Goal: Contribute content: Contribute content

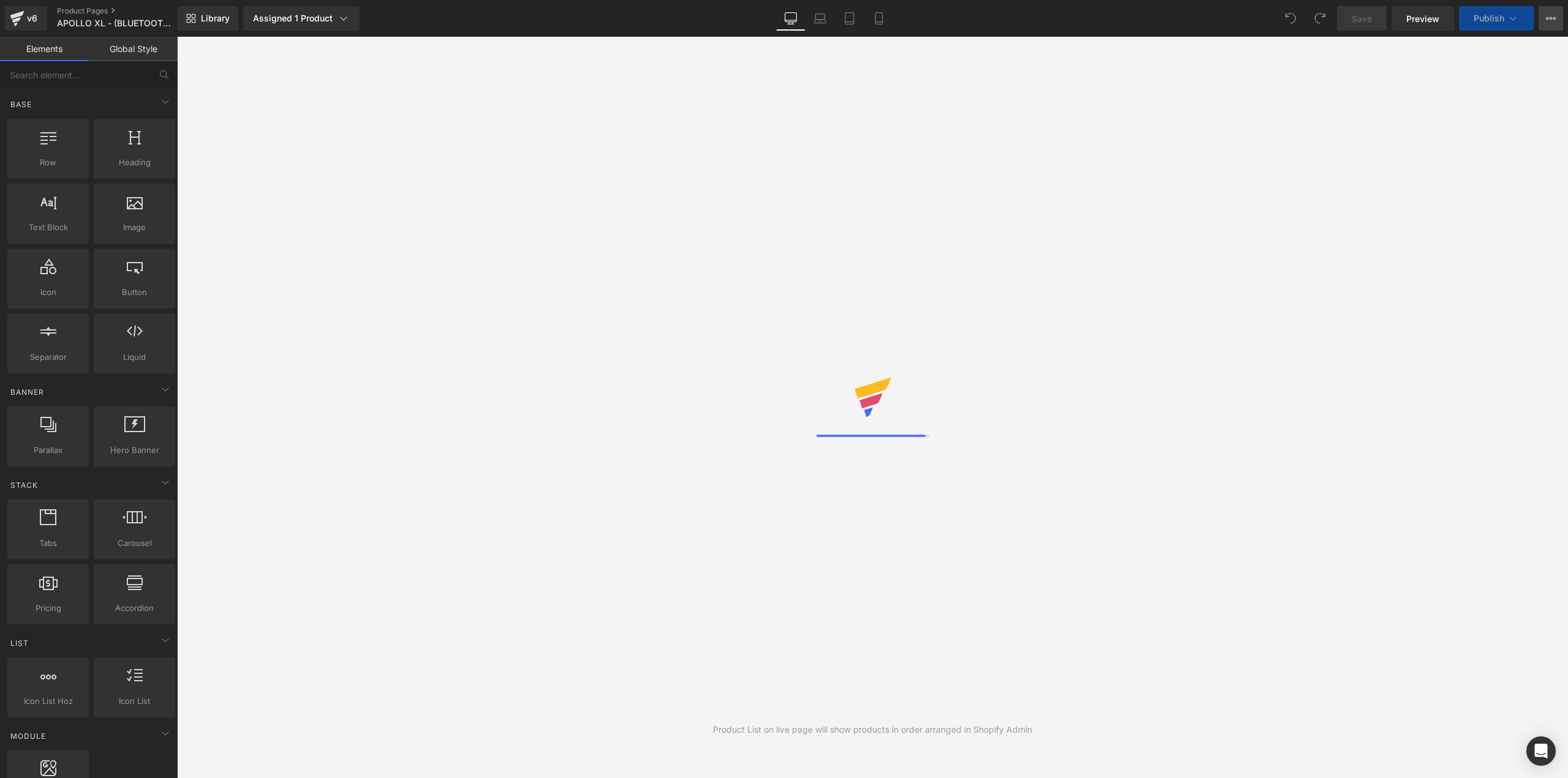
click at [1553, 23] on button "View Live Page View with current Template Save Template to Library Schedule Pub…" at bounding box center [1551, 18] width 25 height 25
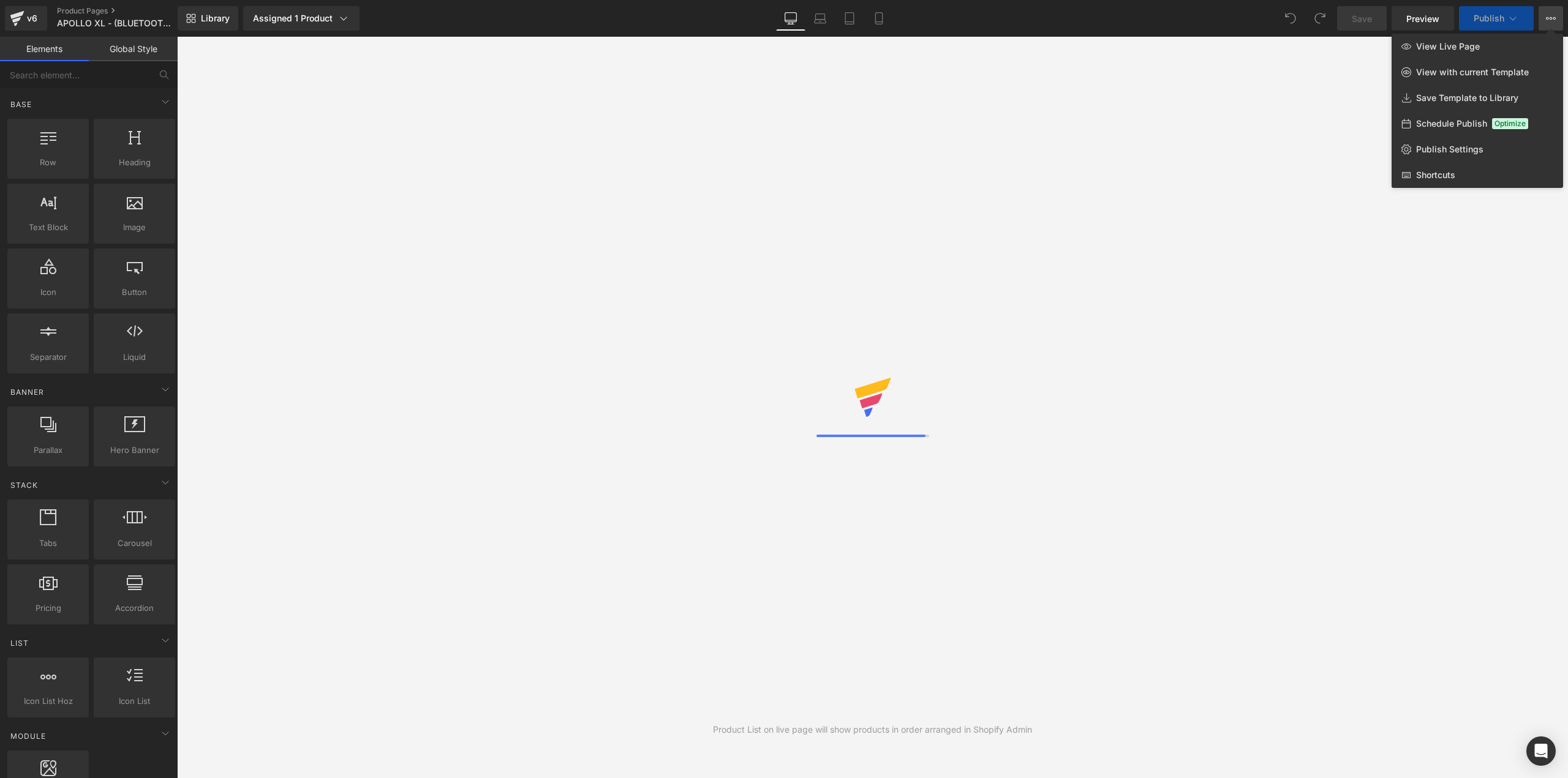
drag, startPoint x: 1094, startPoint y: 206, endPoint x: 1073, endPoint y: 205, distance: 21.0
click at [1093, 207] on div "Product List on live page will show products in order arranged in Shopify Admin" at bounding box center [872, 407] width 1391 height 741
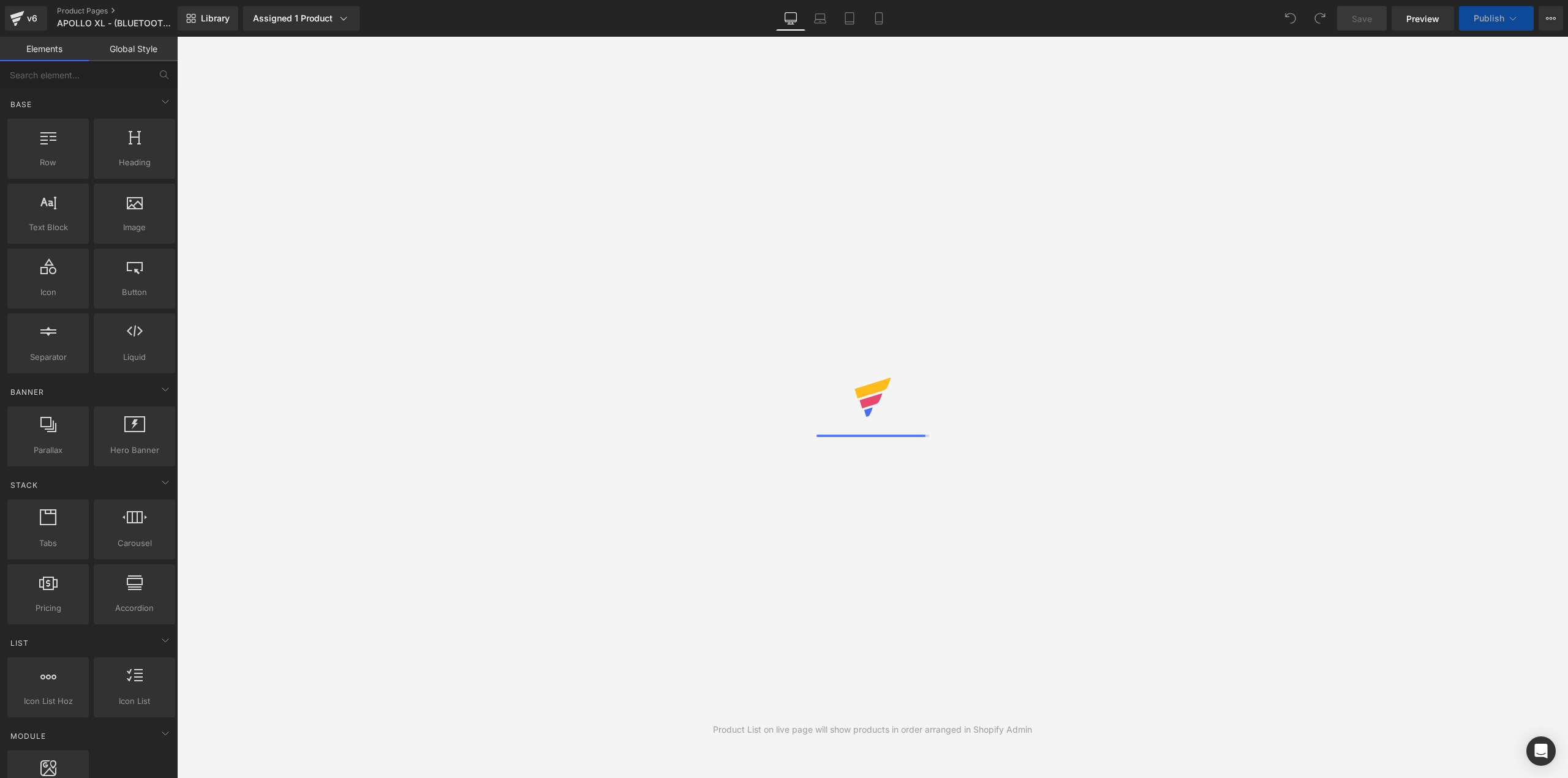
scroll to position [15, 1372]
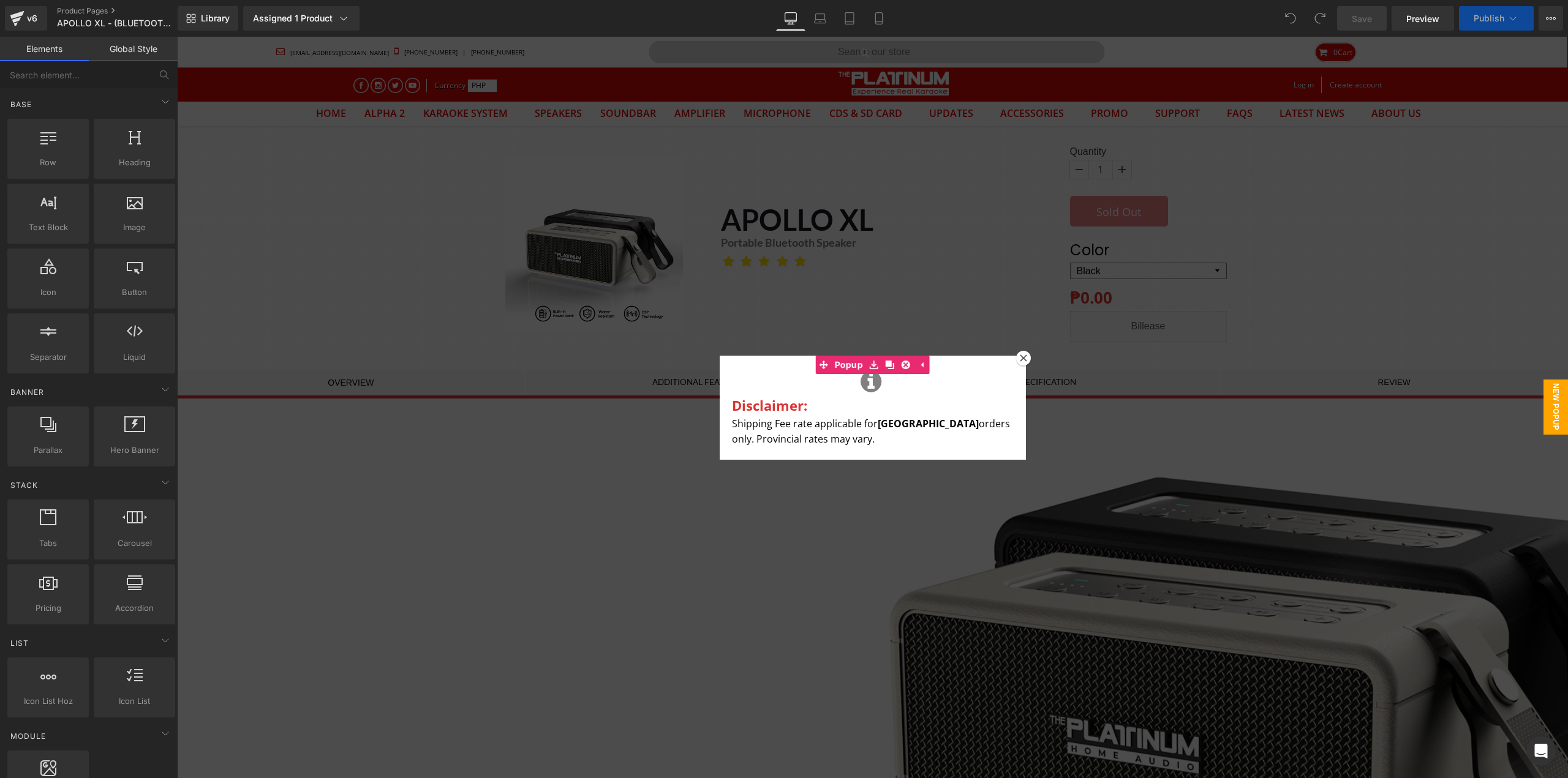
click at [1020, 361] on icon at bounding box center [1023, 358] width 7 height 7
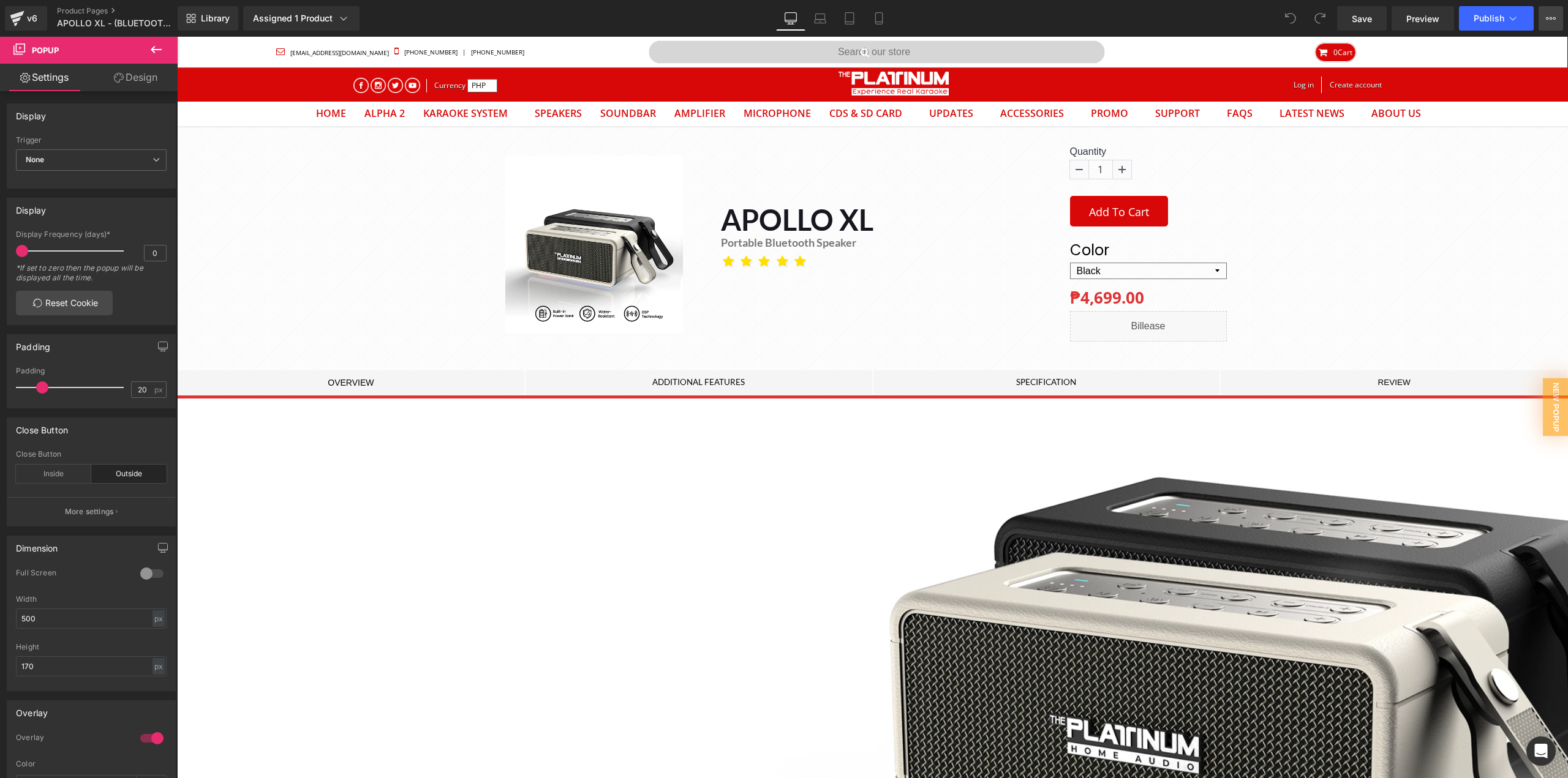
click at [1548, 13] on button "View Live Page View with current Template Save Template to Library Schedule Pub…" at bounding box center [1551, 18] width 25 height 25
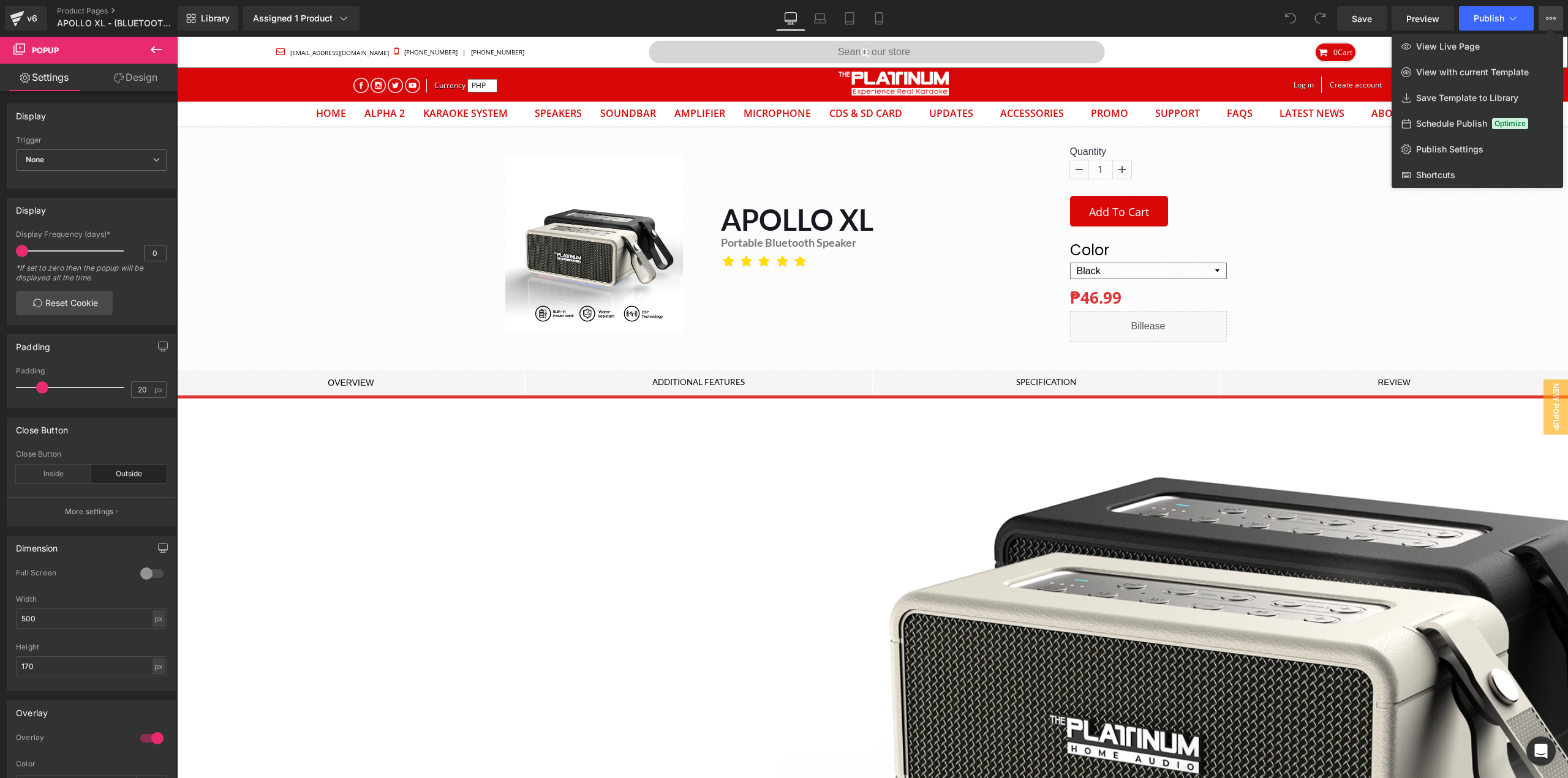
click at [1548, 13] on button "View Live Page View with current Template Save Template to Library Schedule Pub…" at bounding box center [1551, 18] width 25 height 25
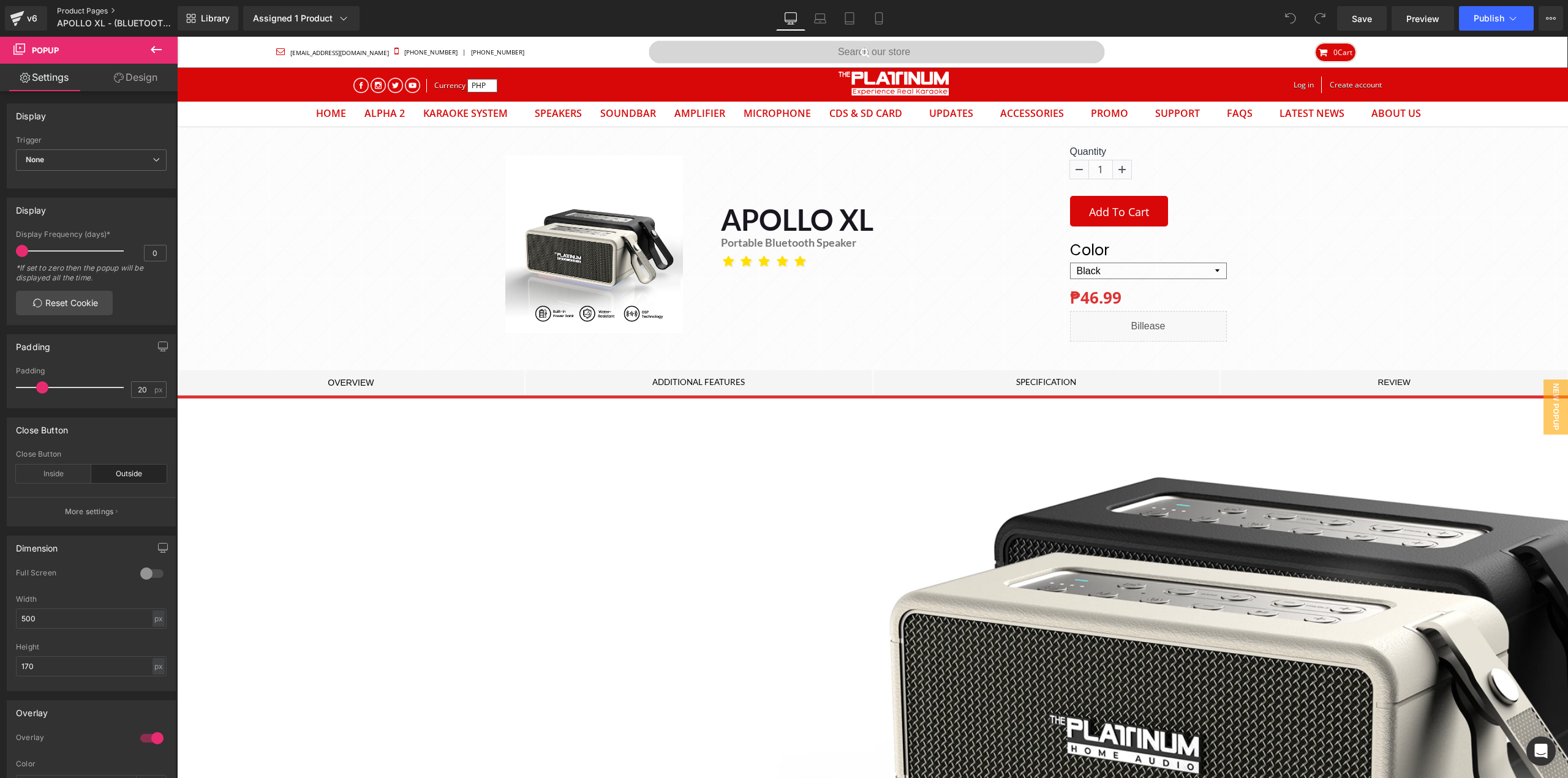
click at [70, 9] on link "Product Pages" at bounding box center [127, 10] width 141 height 10
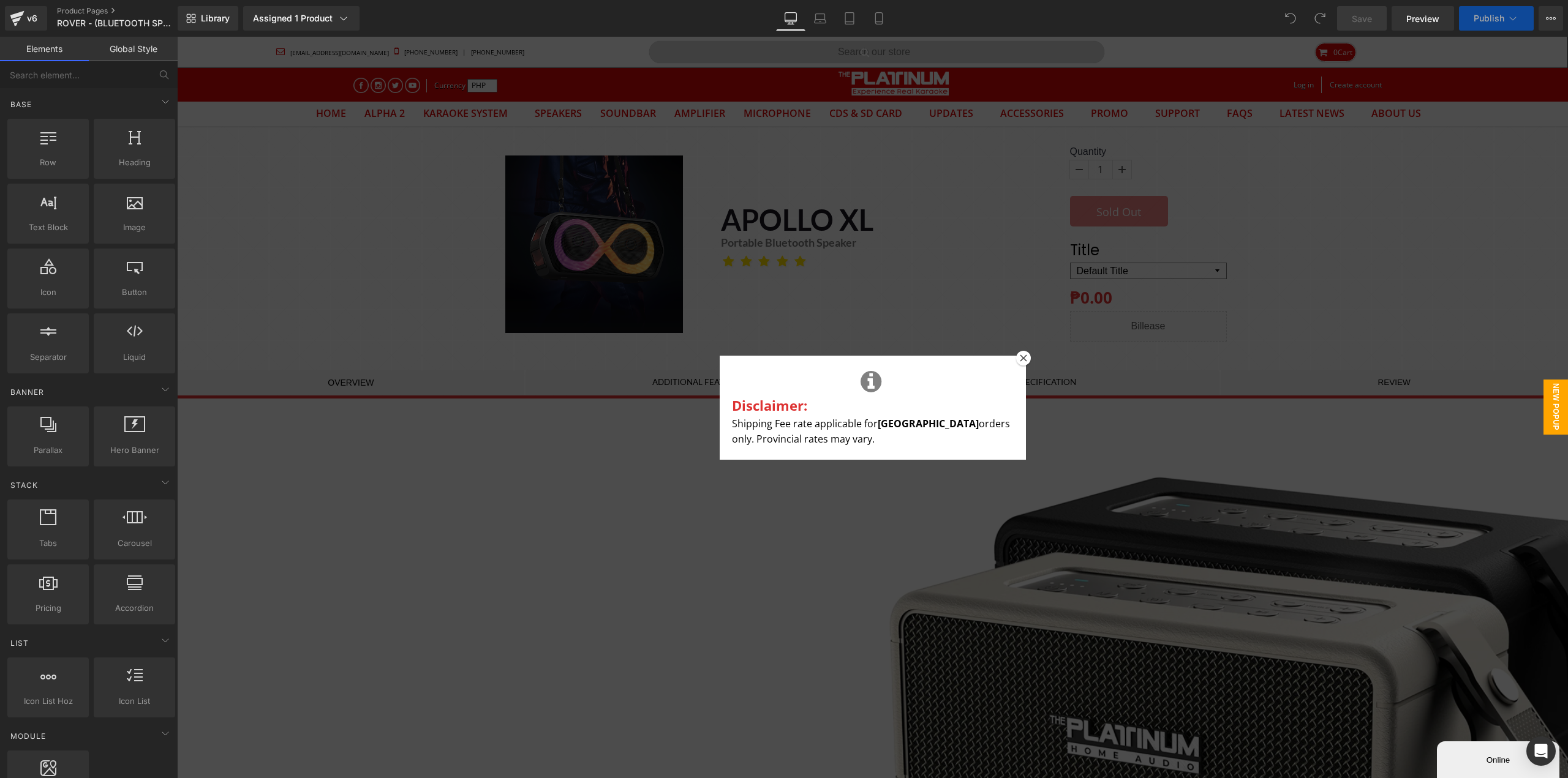
click at [1020, 357] on icon at bounding box center [1023, 358] width 7 height 7
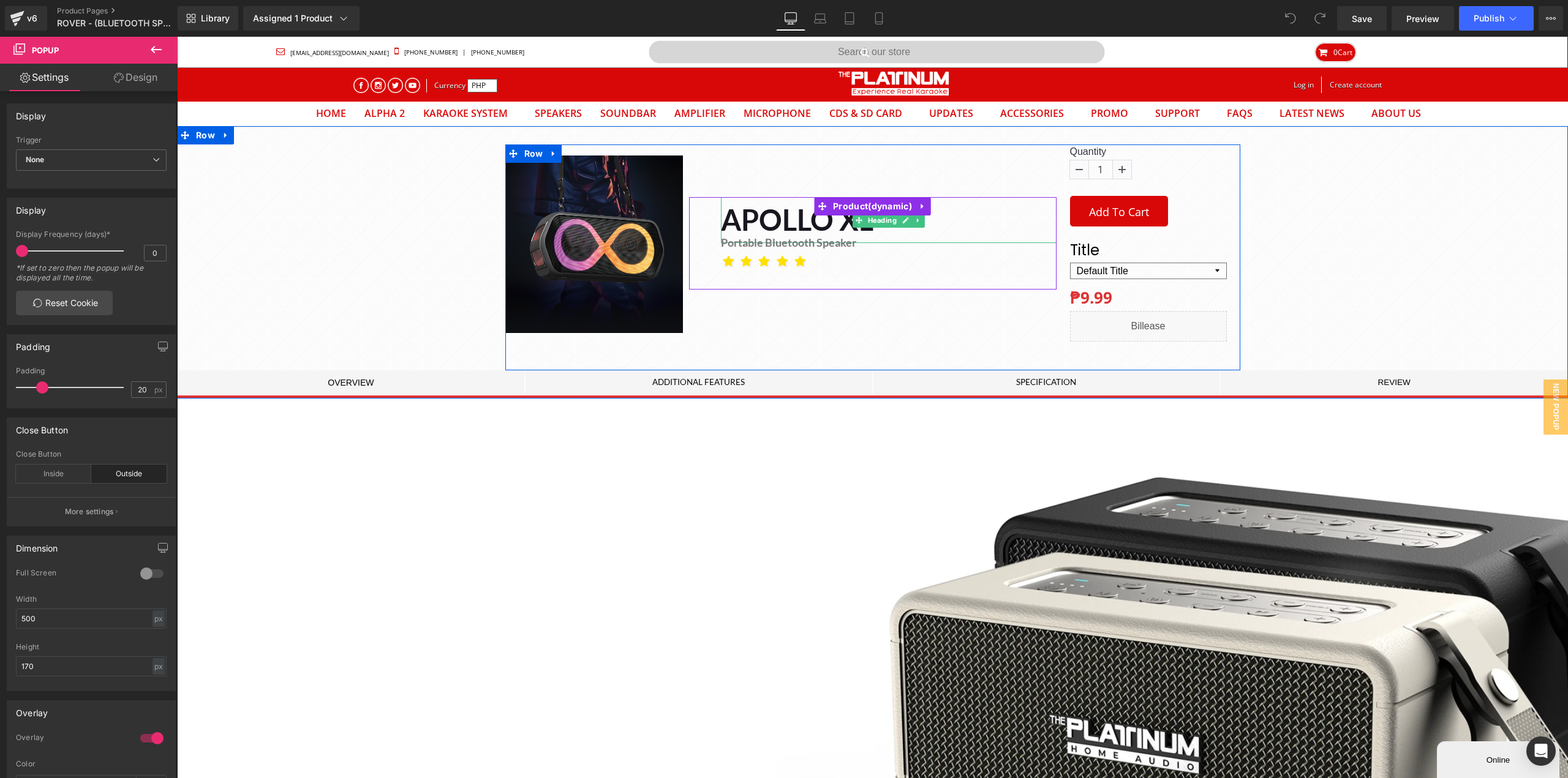
click at [753, 222] on h1 "APOLLO XL" at bounding box center [888, 220] width 336 height 46
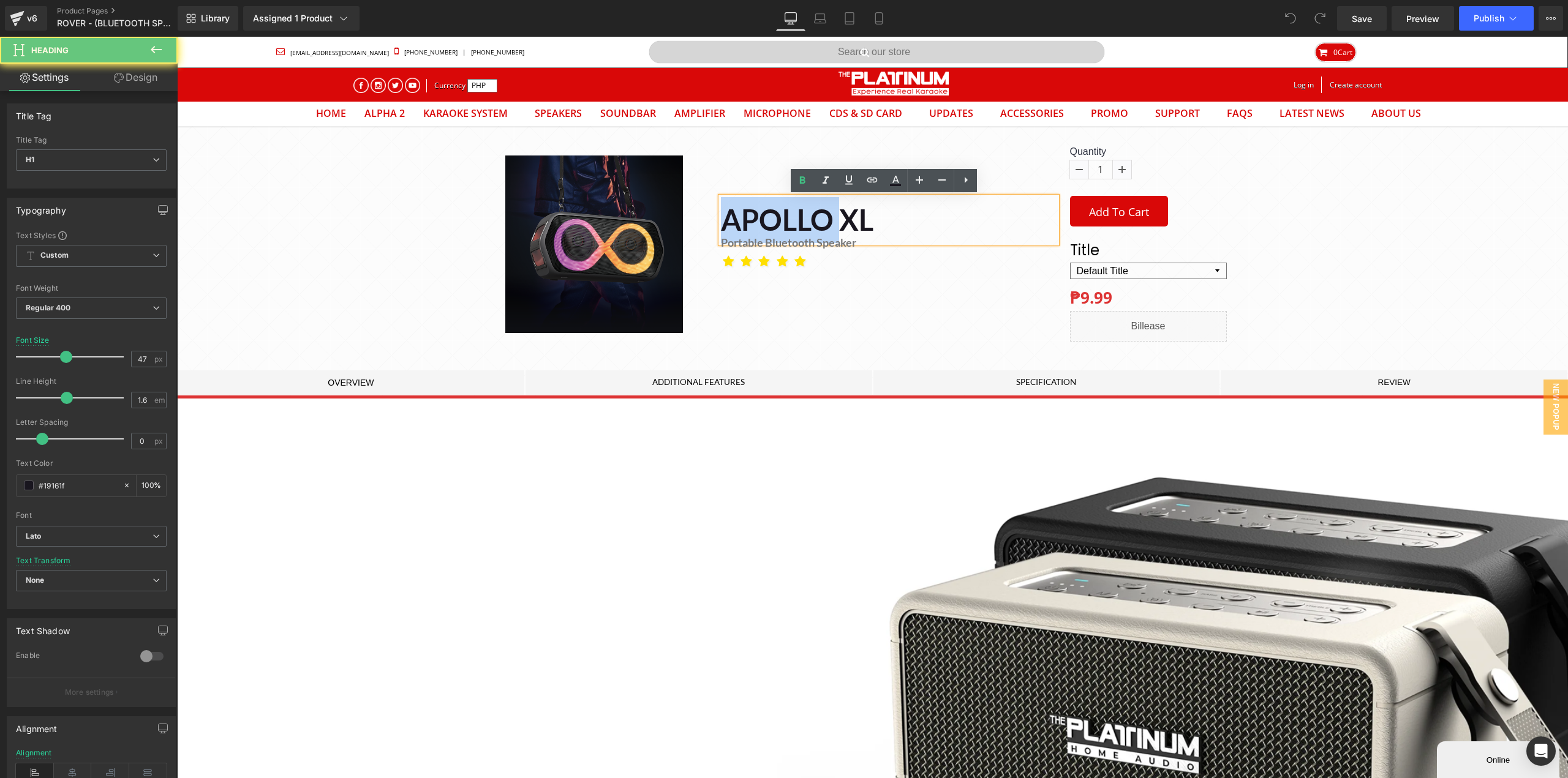
click at [753, 222] on h1 "APOLLO XL" at bounding box center [888, 220] width 336 height 46
click at [871, 219] on h1 "APOLLO XL" at bounding box center [888, 220] width 336 height 46
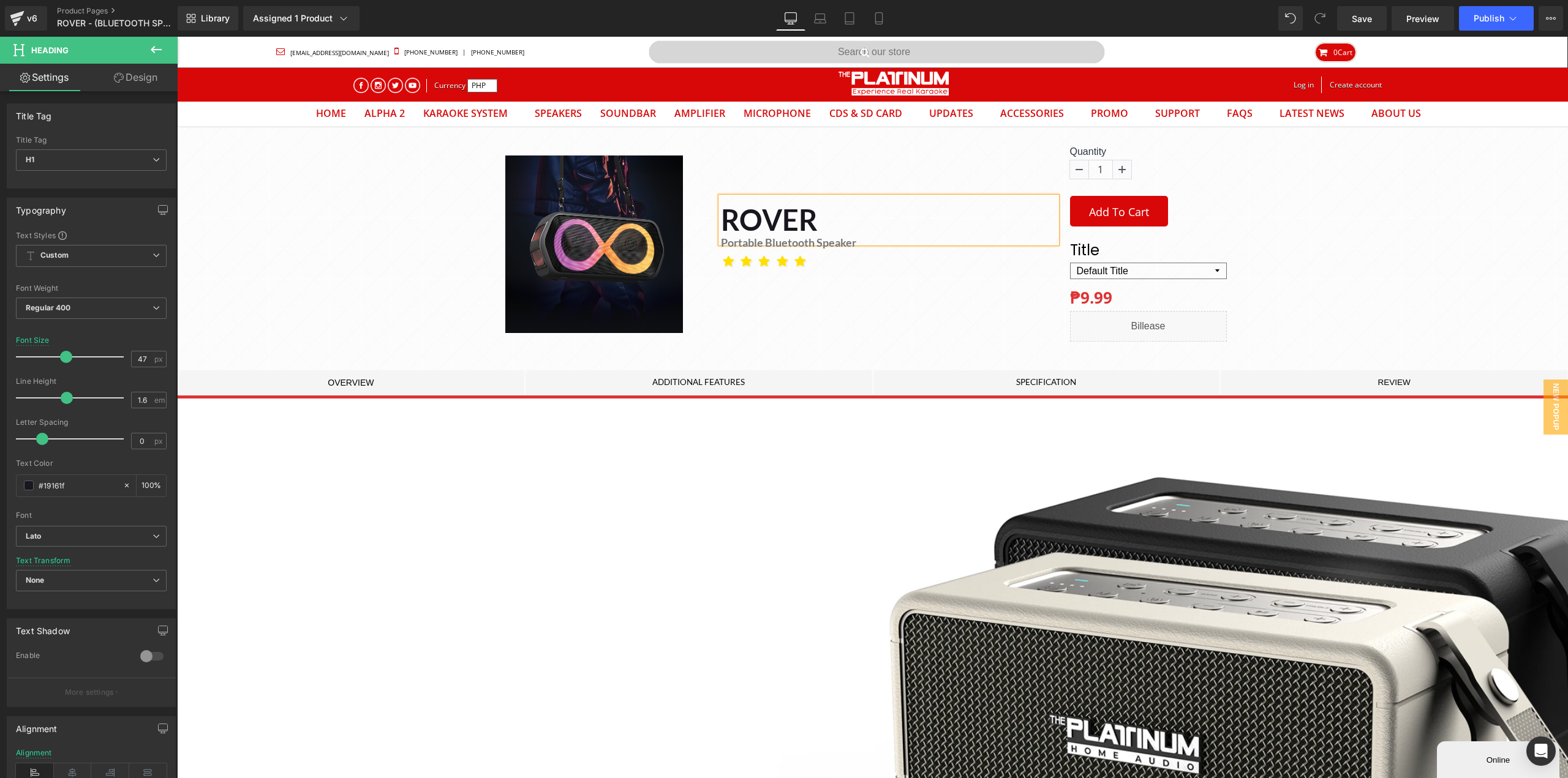
click at [1341, 244] on div "(P) Image Product ROVER Heading Portable Bluetooth Speaker Heading Icon" at bounding box center [872, 271] width 1391 height 254
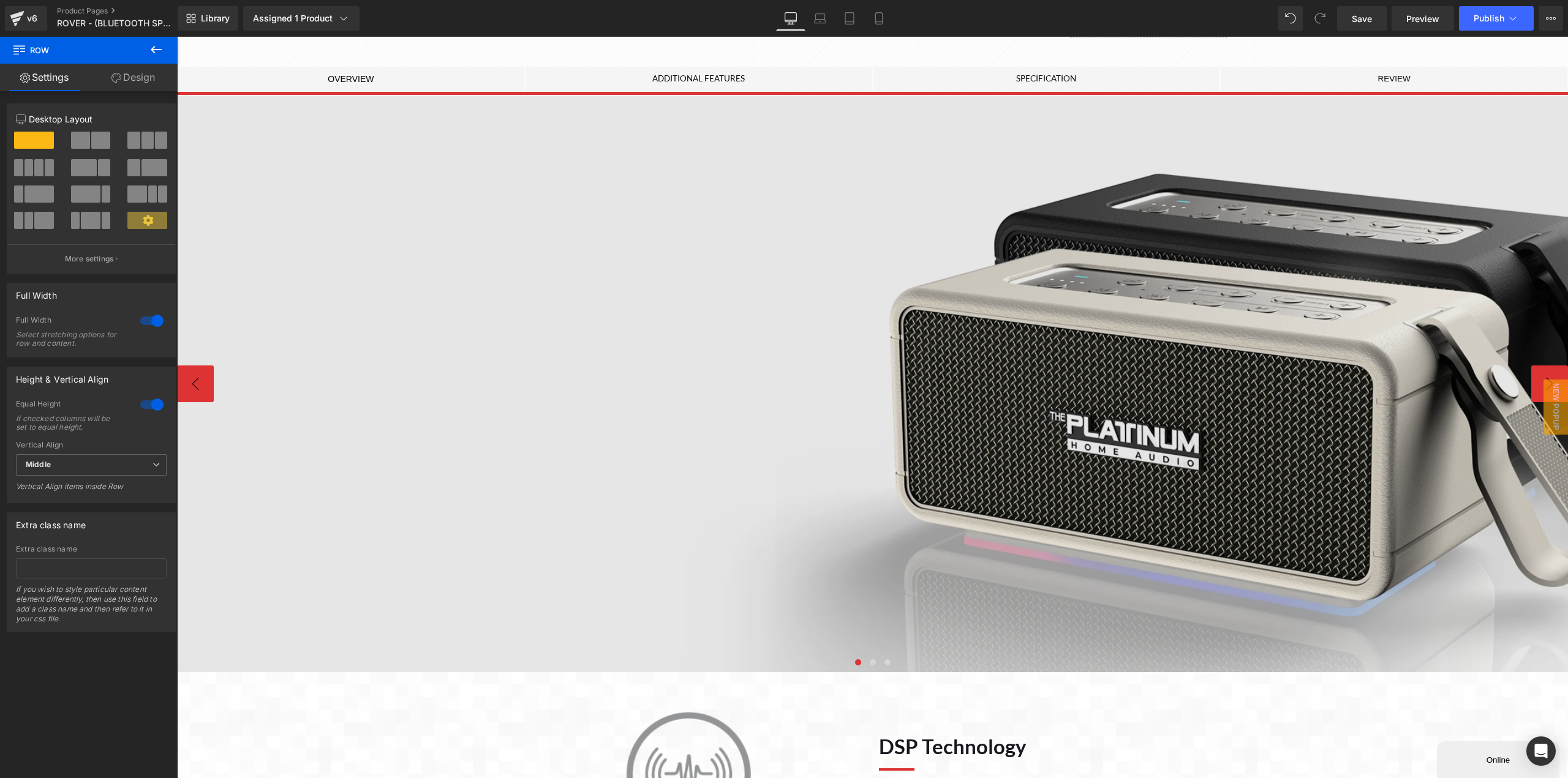
scroll to position [306, 0]
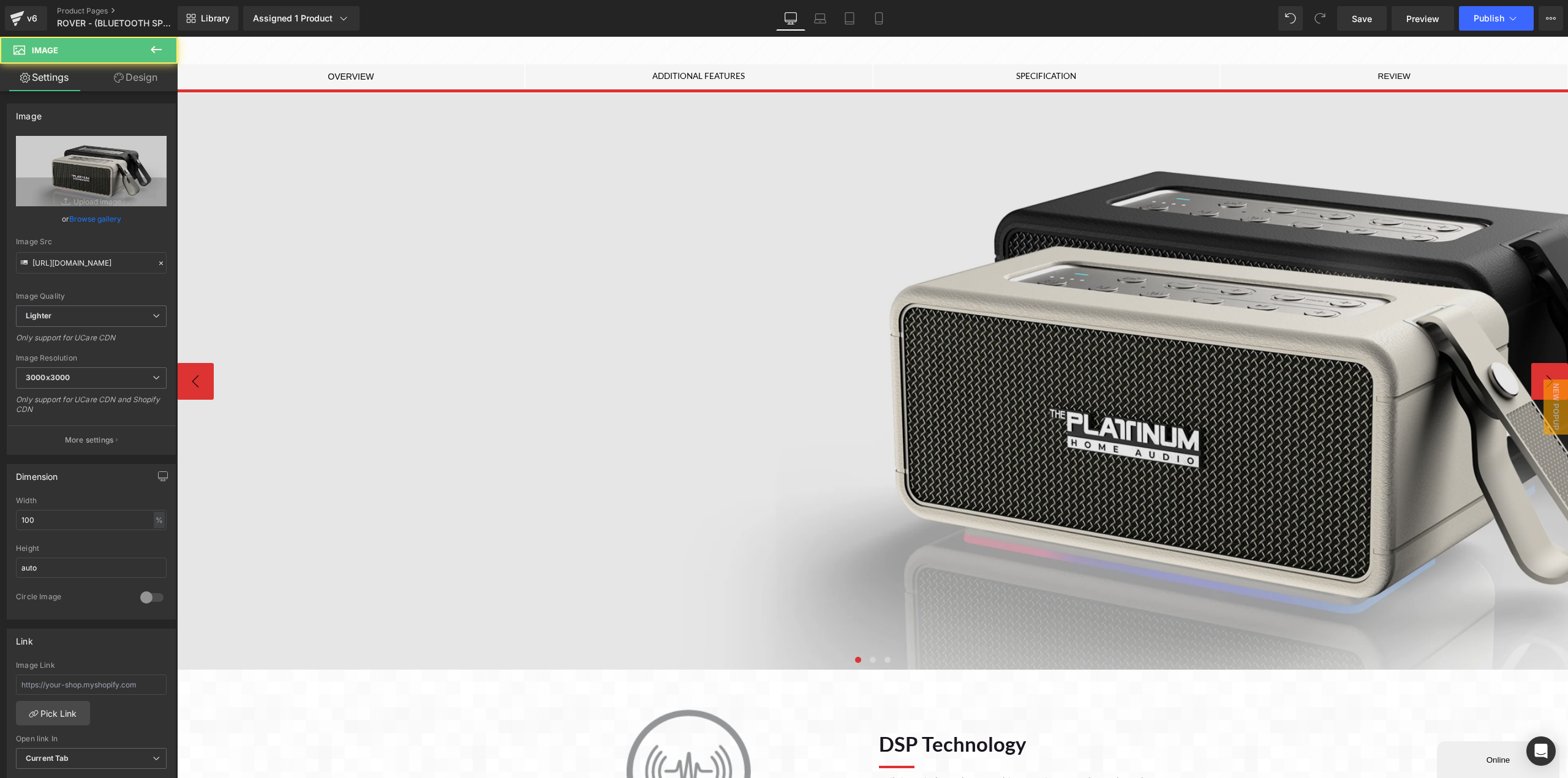
click at [942, 384] on img at bounding box center [1215, 381] width 2077 height 577
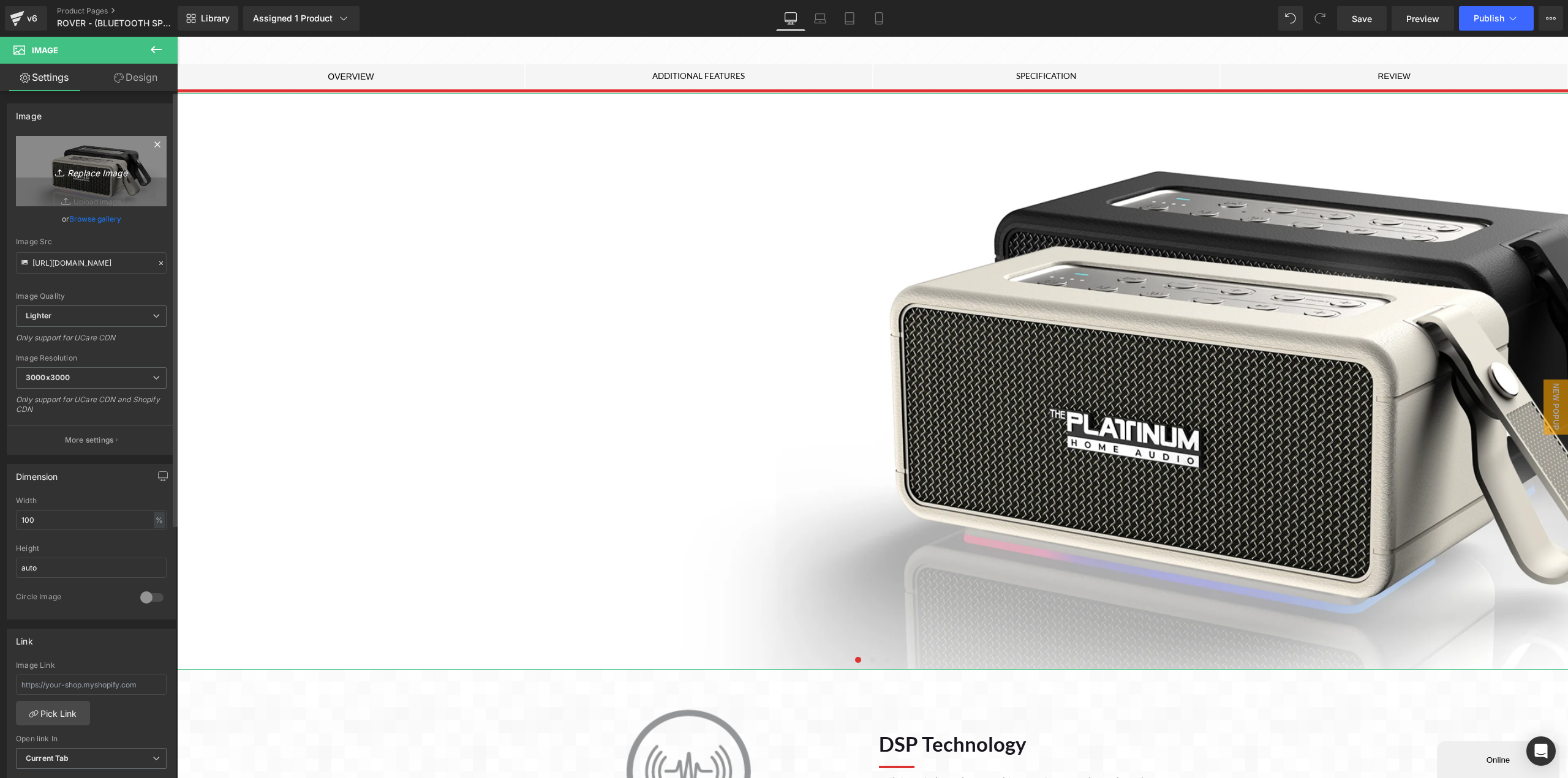
click at [106, 175] on icon "Replace Image" at bounding box center [91, 171] width 98 height 16
type input "C:\fakepath\BANNER_01.png"
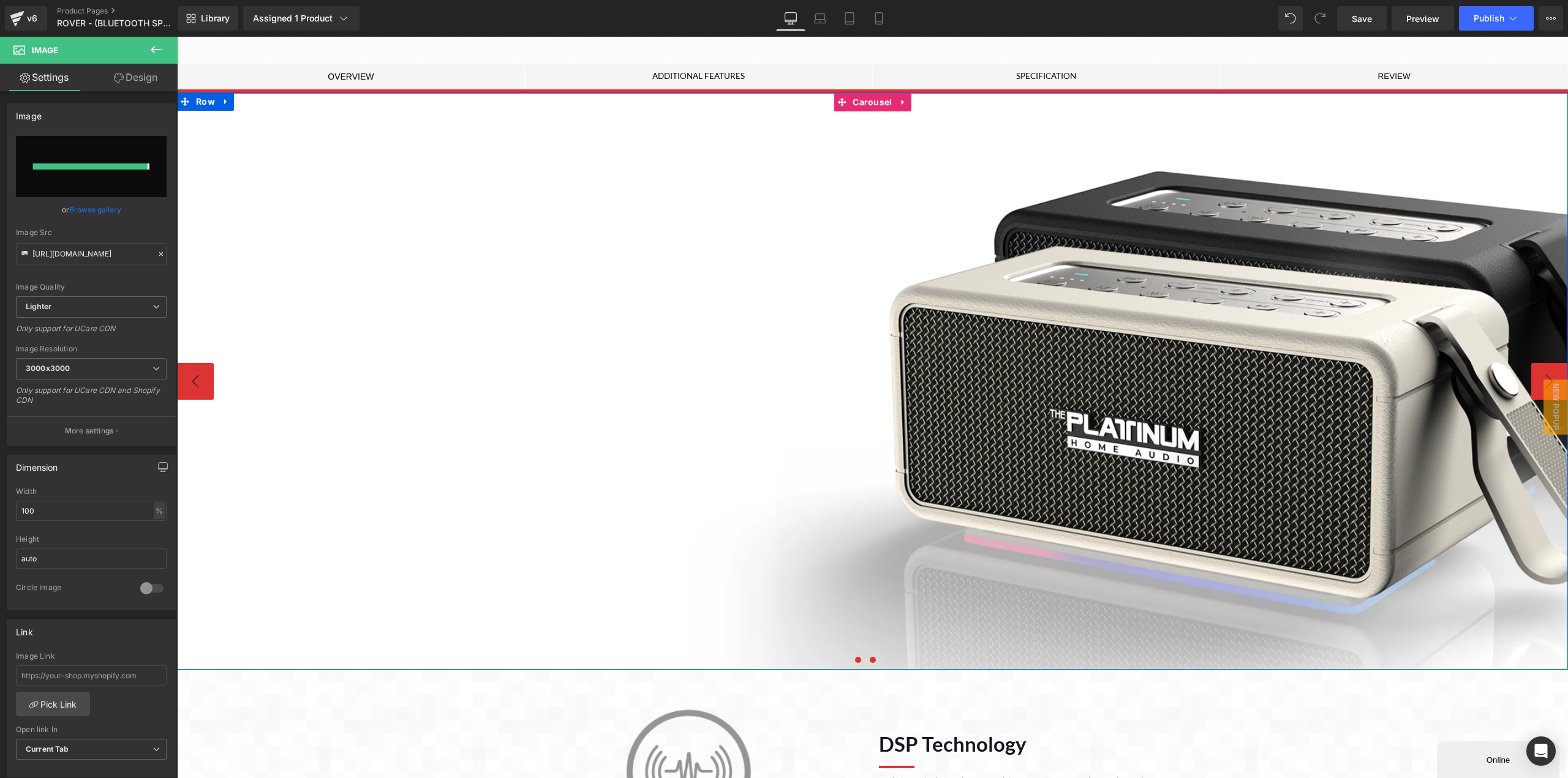
type input "[URL][DOMAIN_NAME]"
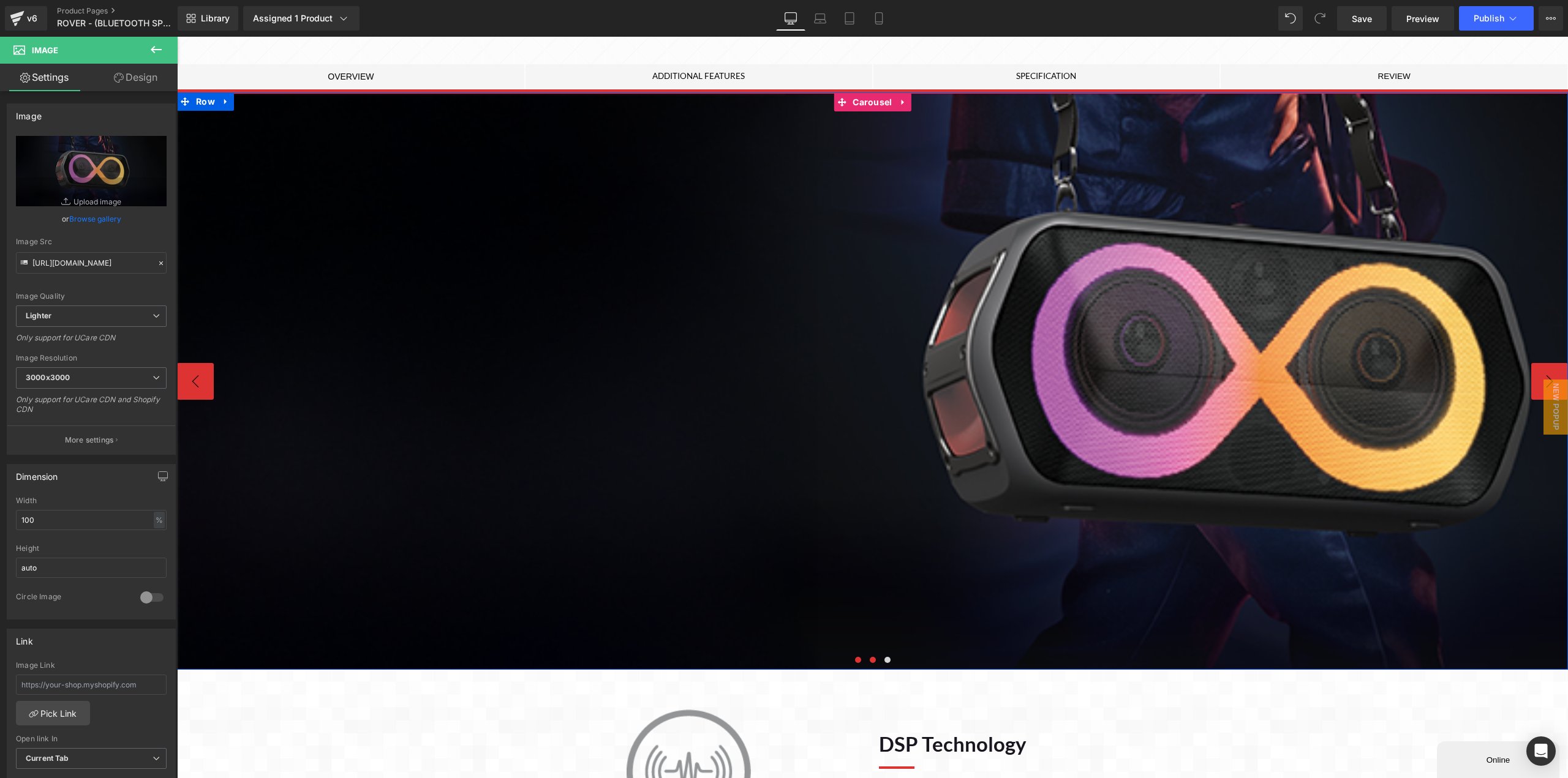
click at [869, 655] on button at bounding box center [873, 660] width 15 height 12
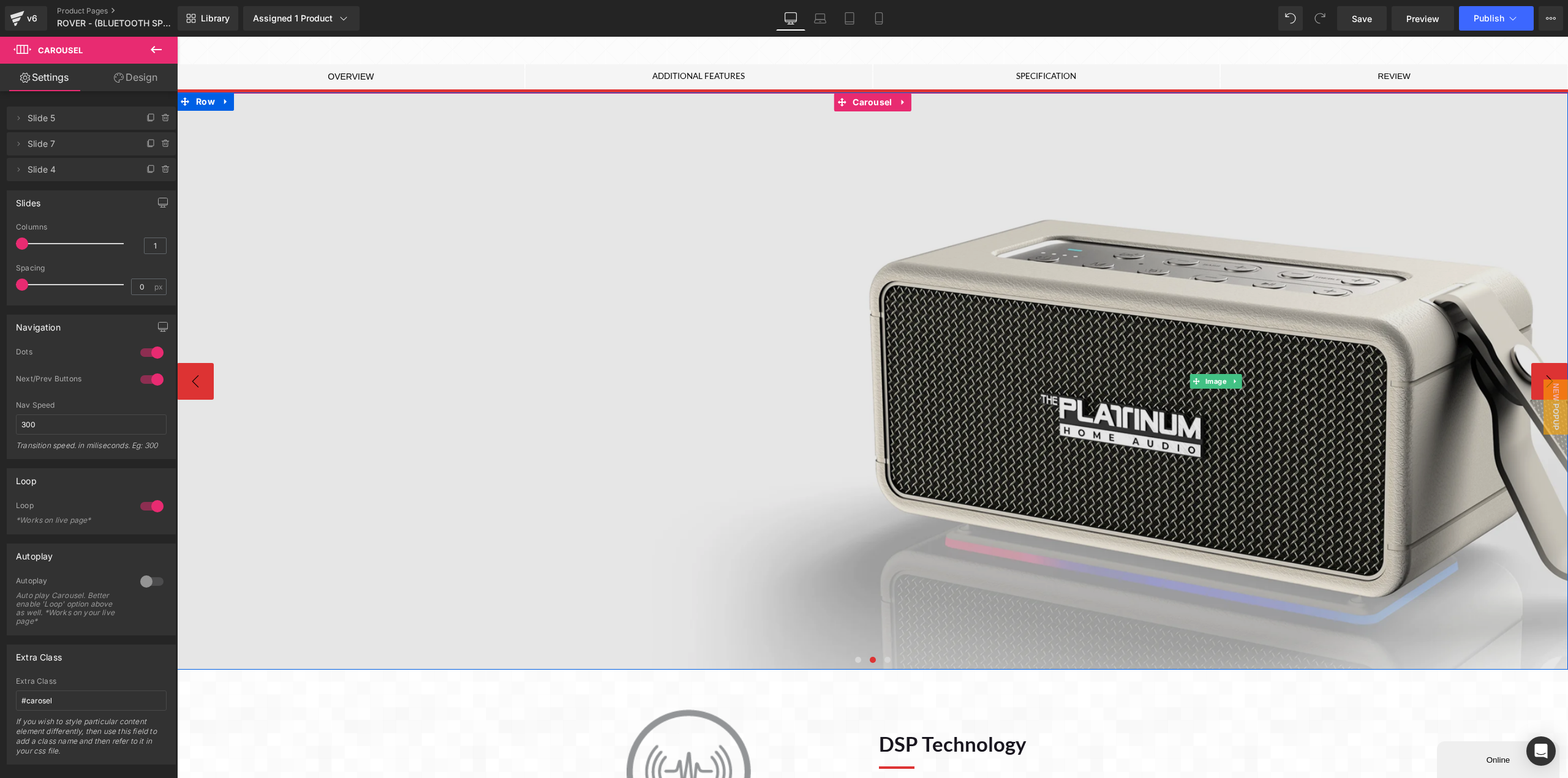
click at [913, 441] on img at bounding box center [1215, 381] width 2077 height 577
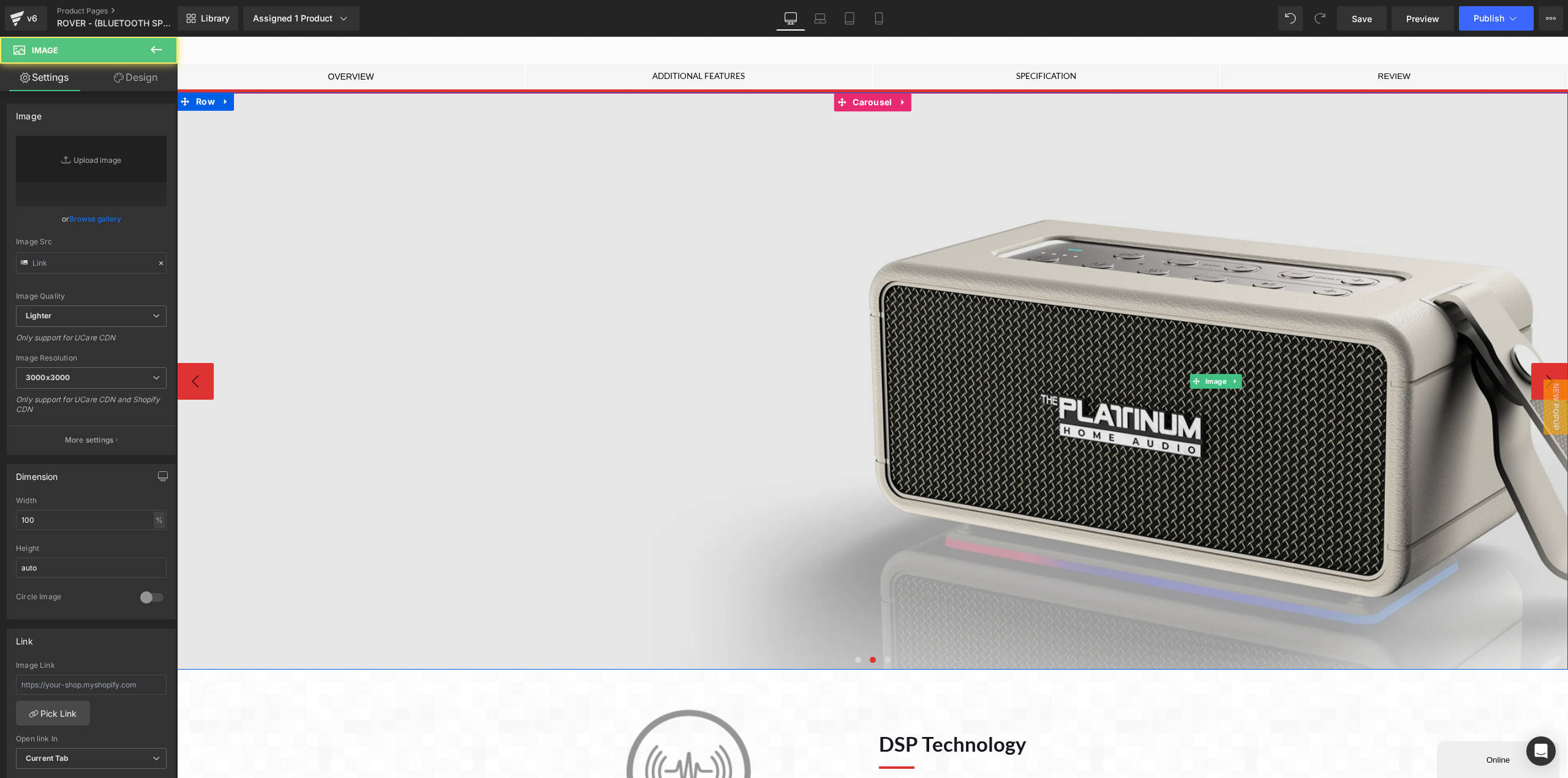
type input "[URL][DOMAIN_NAME]"
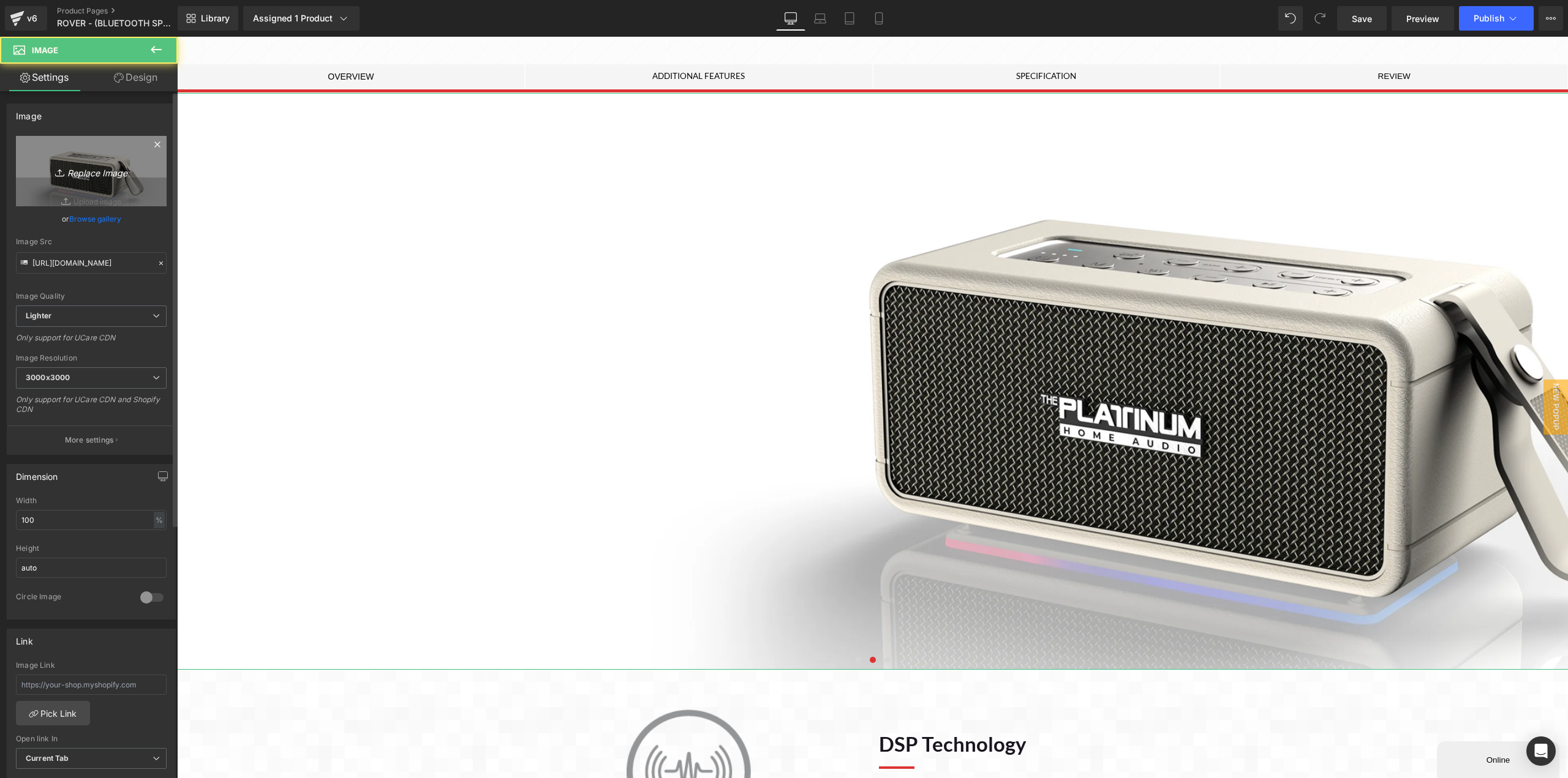
click at [105, 174] on icon "Replace Image" at bounding box center [91, 171] width 98 height 16
type input "C:\fakepath\BANNER_02.png"
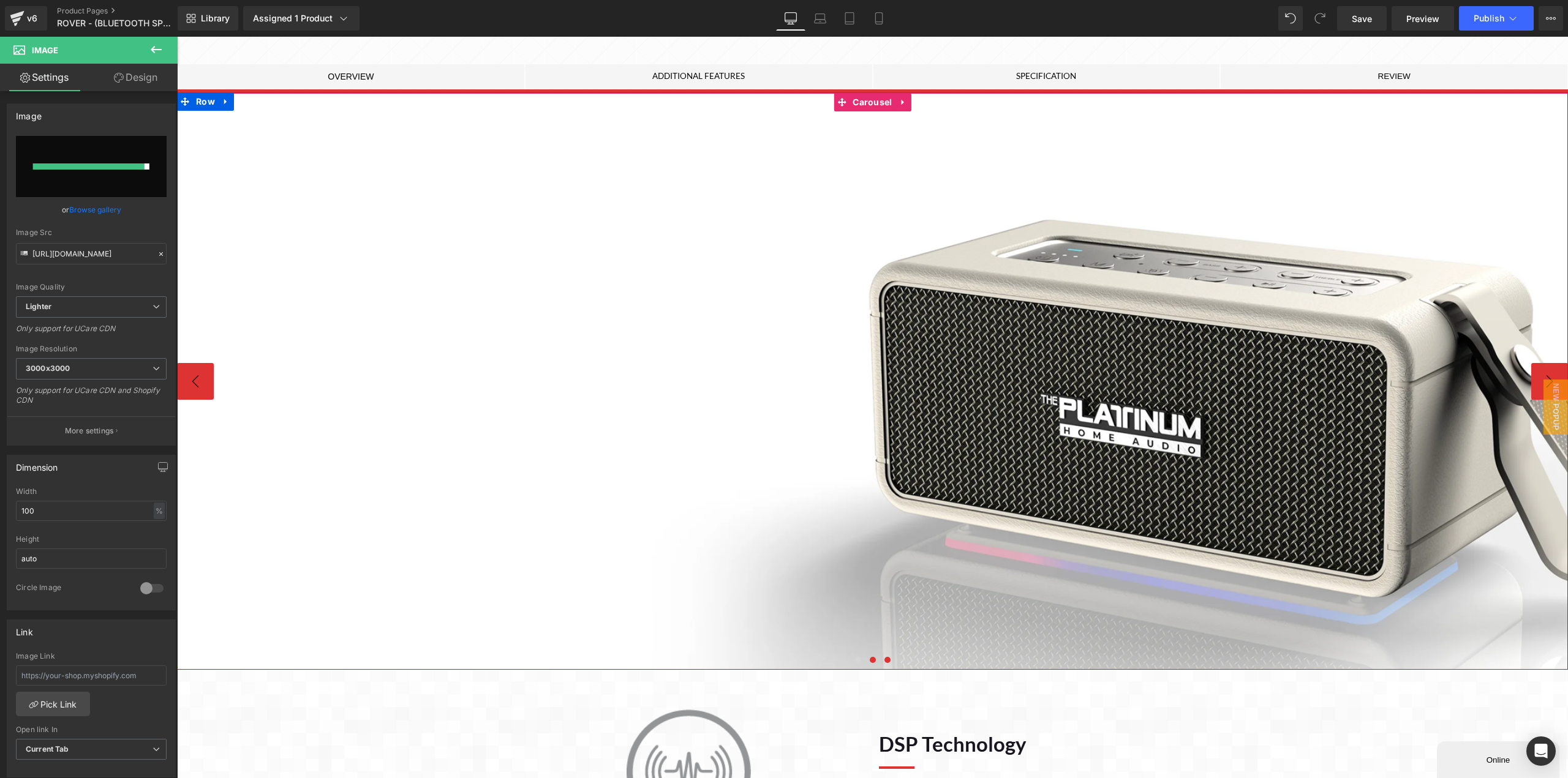
type input "[URL][DOMAIN_NAME]"
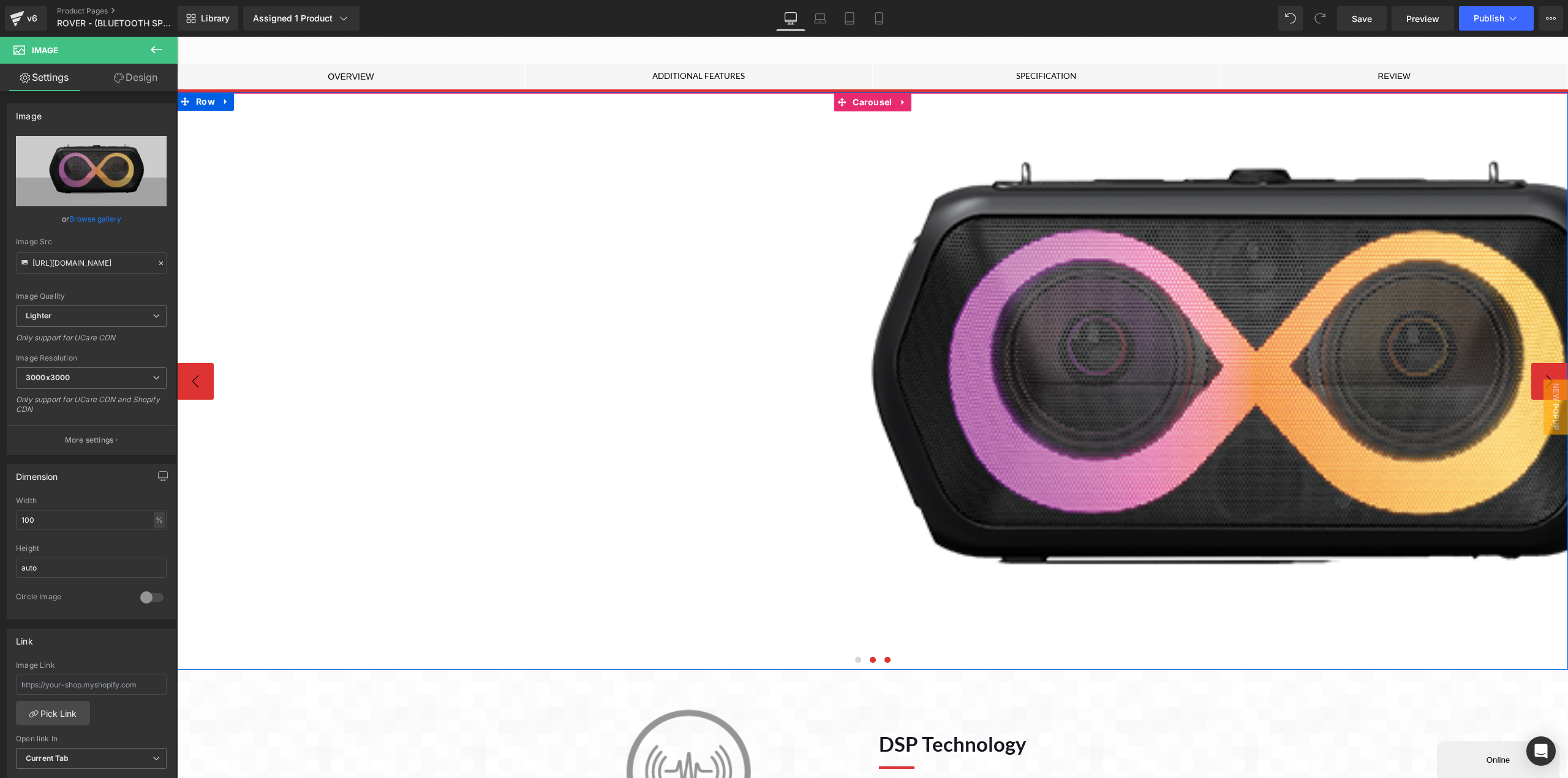
click at [884, 660] on span at bounding box center [887, 659] width 6 height 6
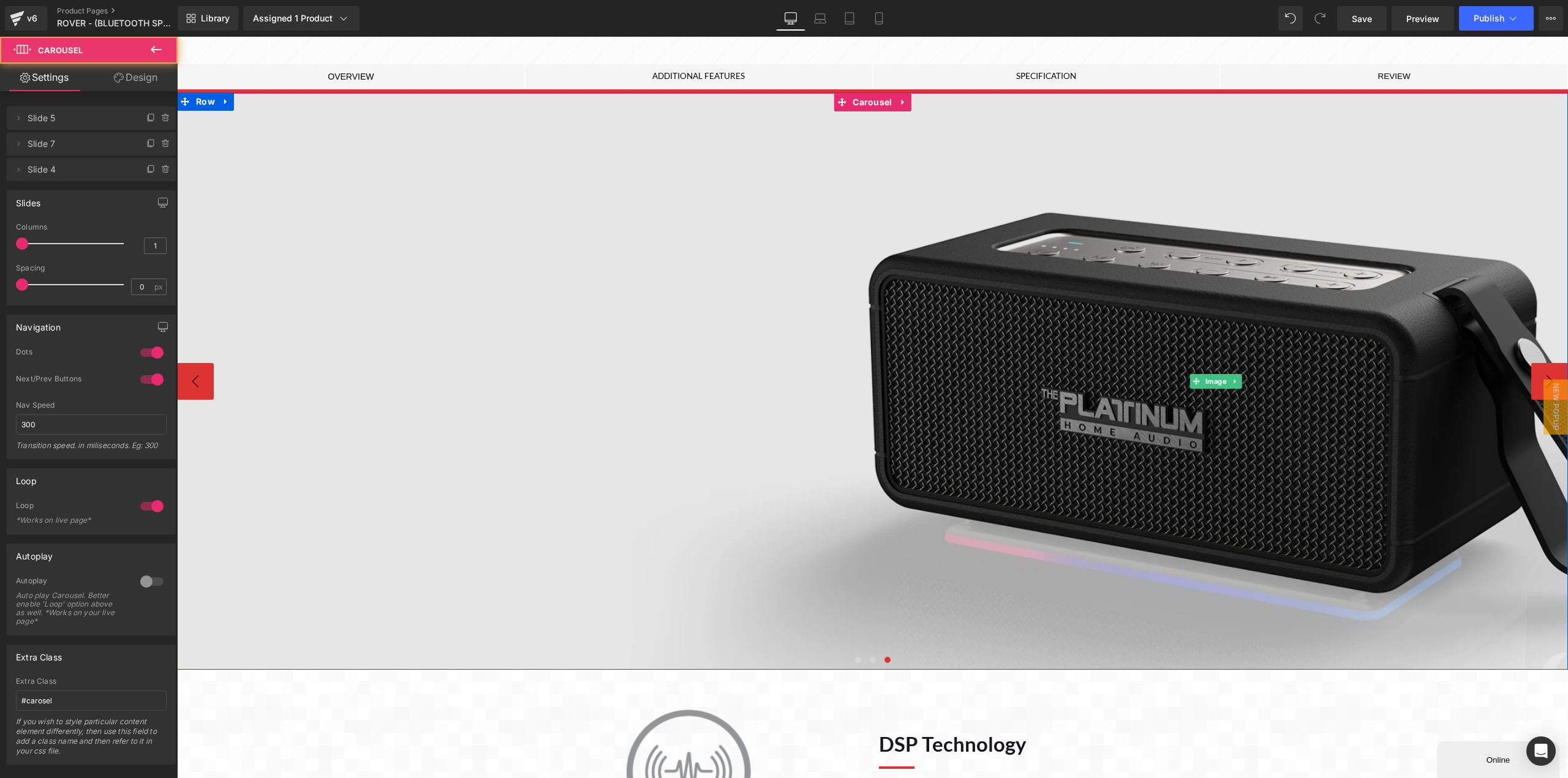
click at [1071, 385] on img at bounding box center [1215, 381] width 2077 height 577
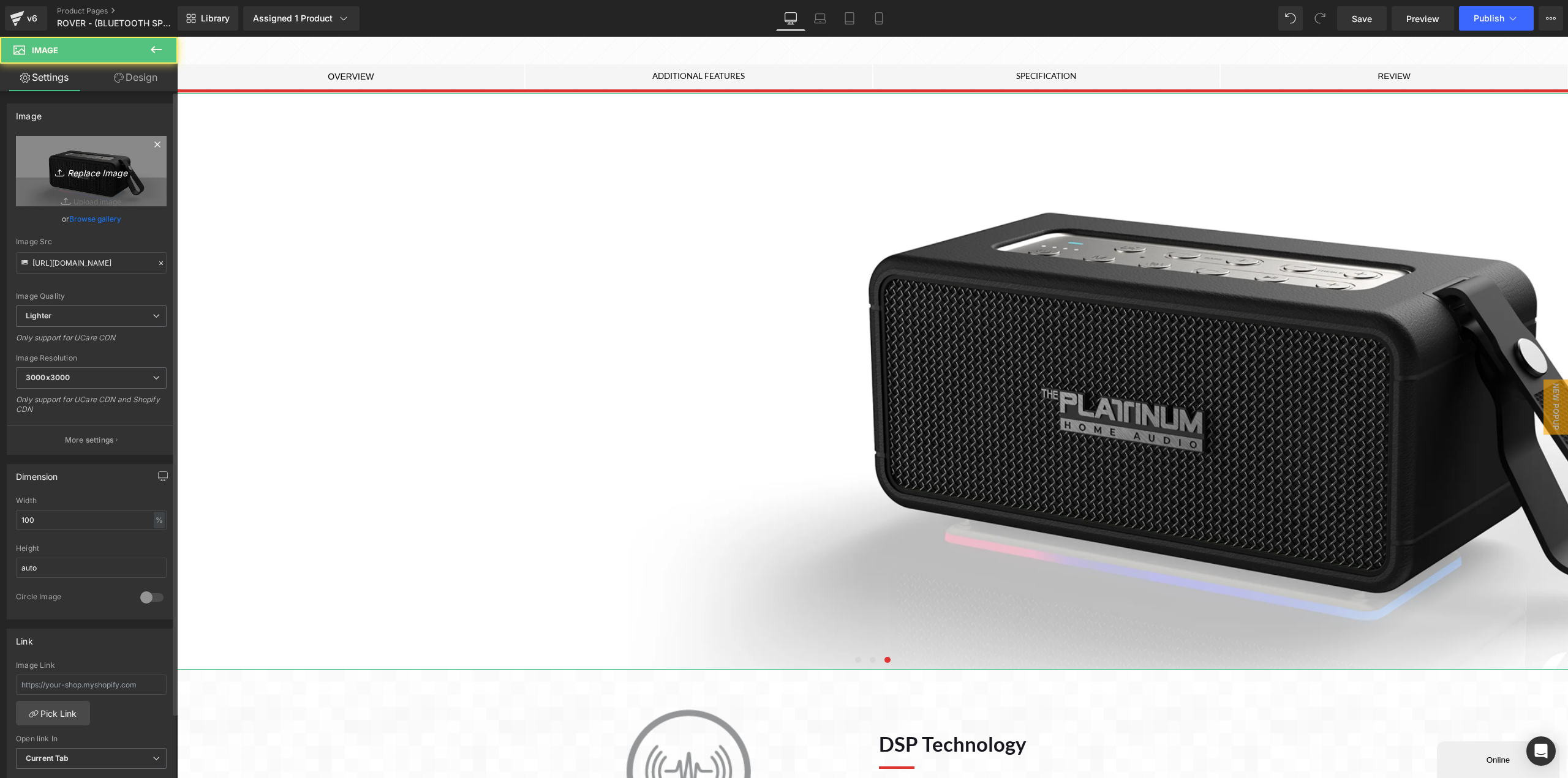
click at [121, 168] on icon "Replace Image" at bounding box center [91, 171] width 98 height 16
type input "C:\fakepath\BANNER_03.png"
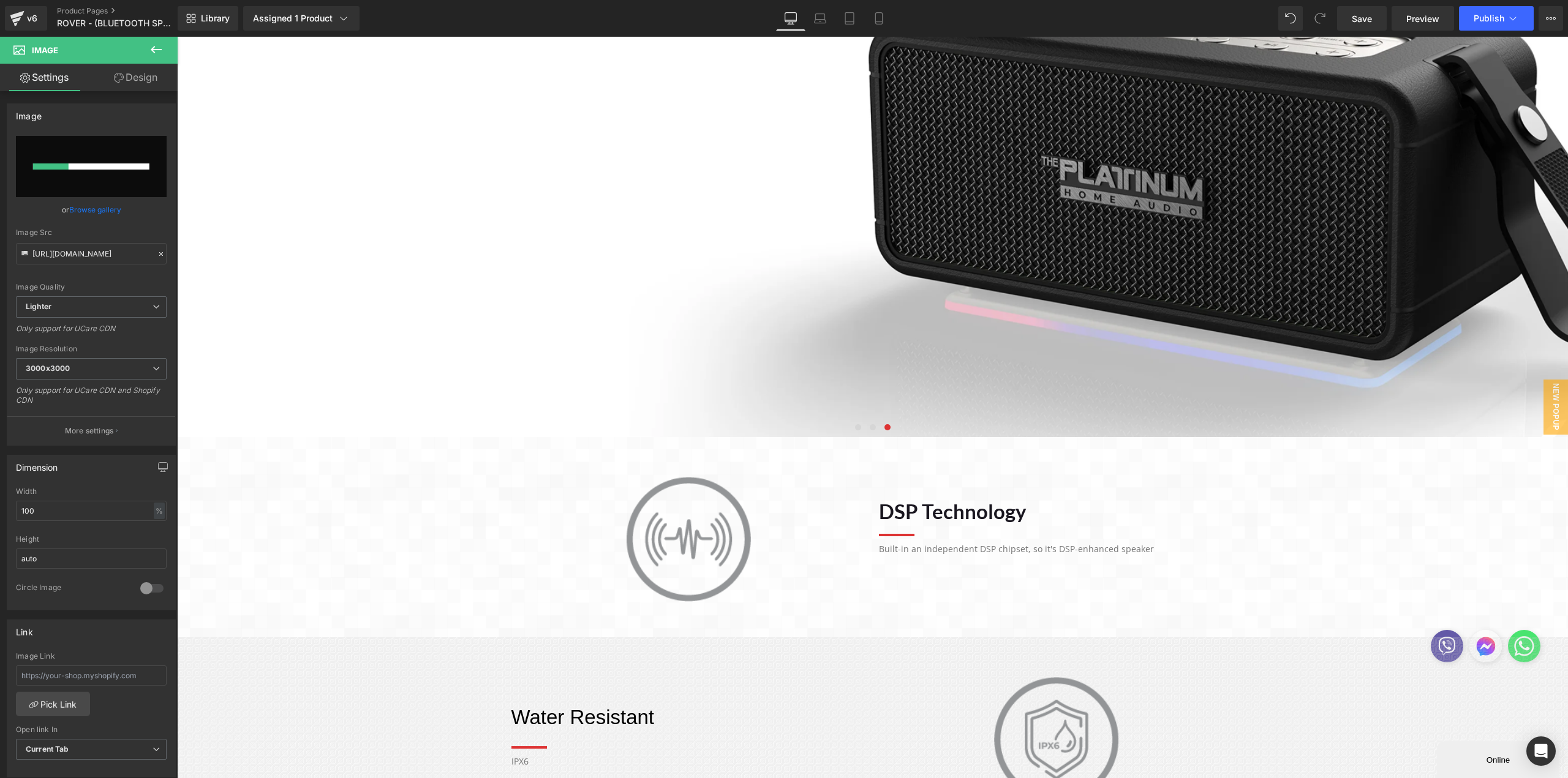
scroll to position [551, 0]
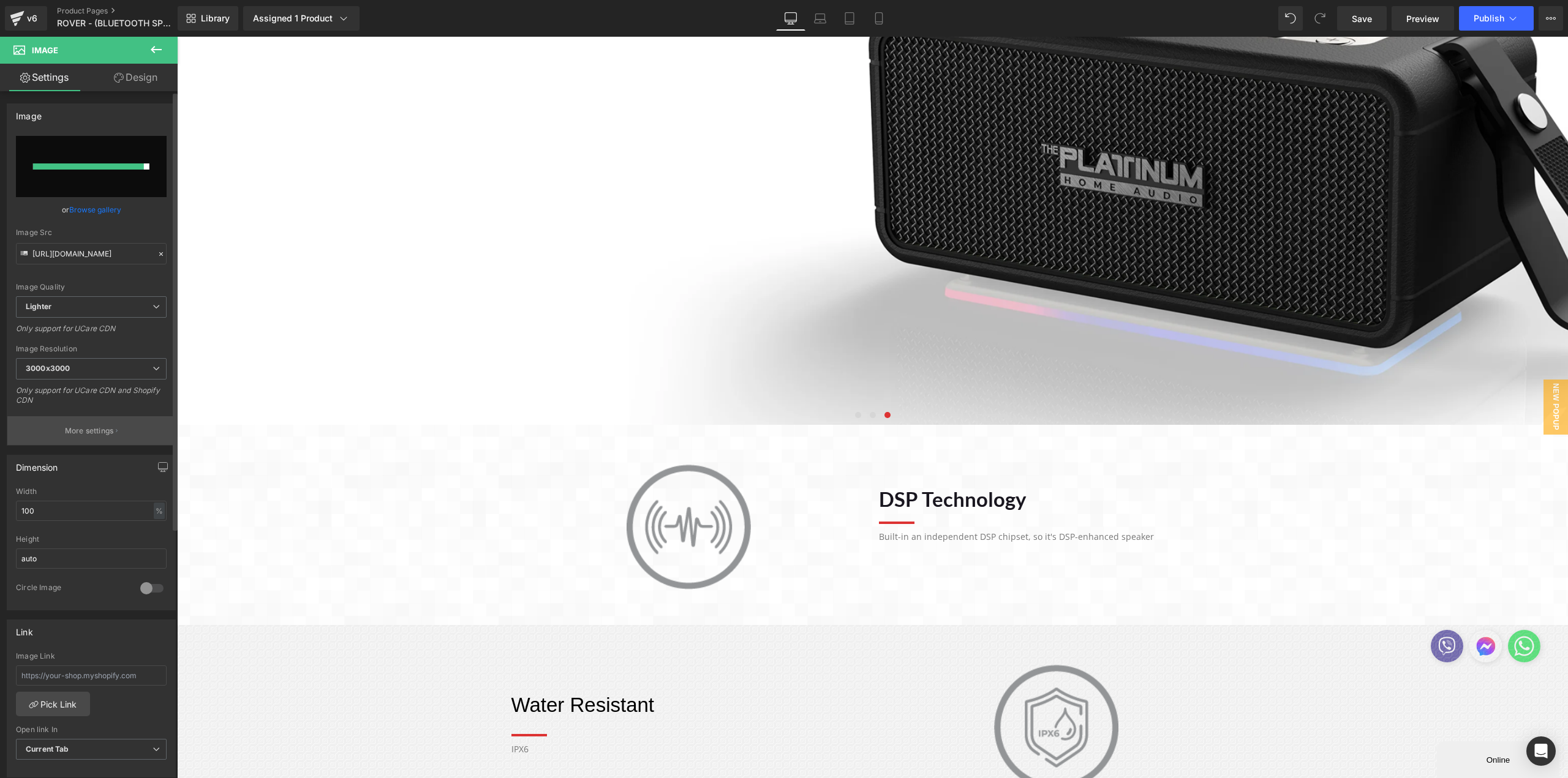
type input "[URL][DOMAIN_NAME]"
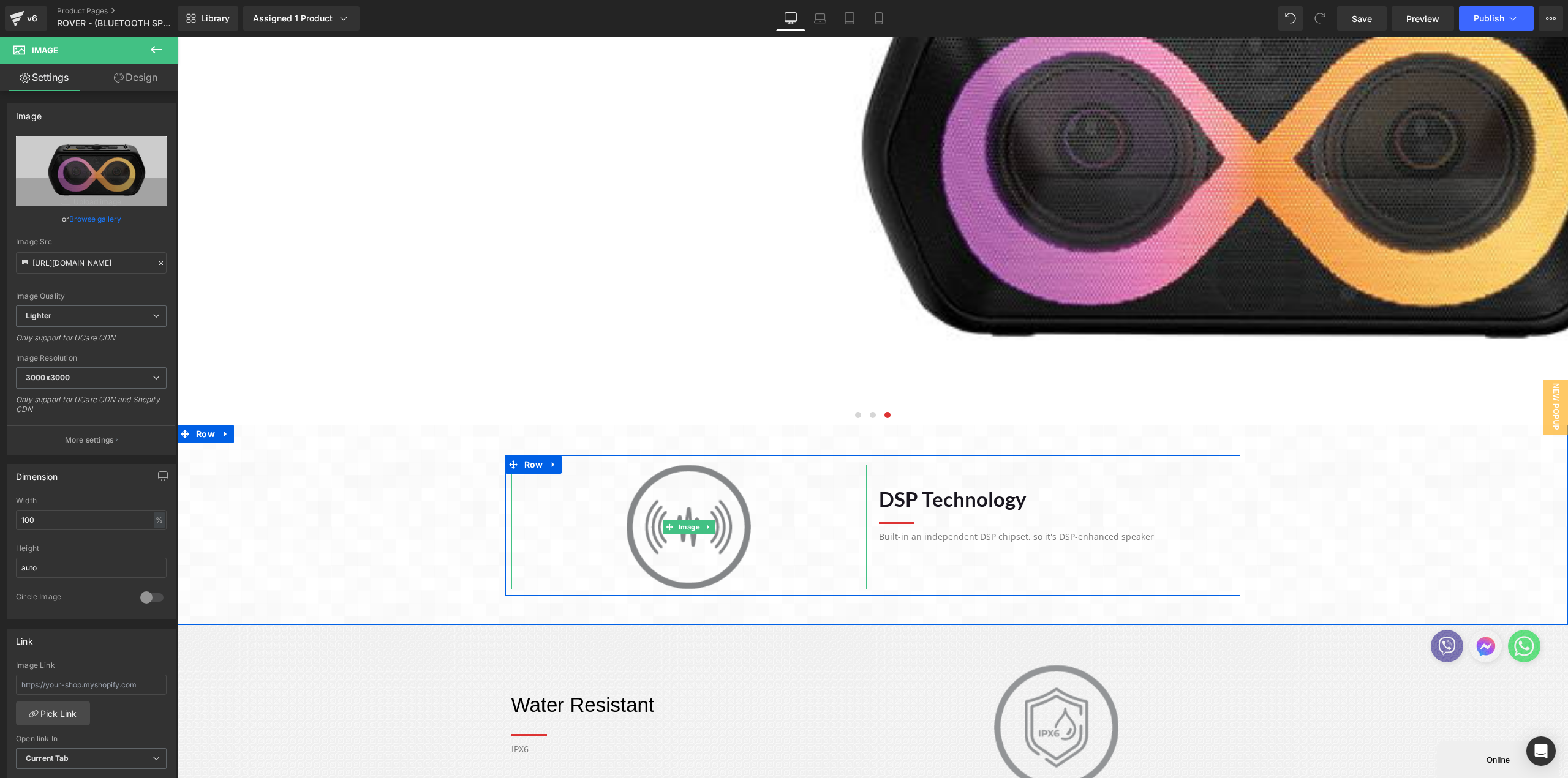
click at [684, 536] on img at bounding box center [688, 527] width 124 height 125
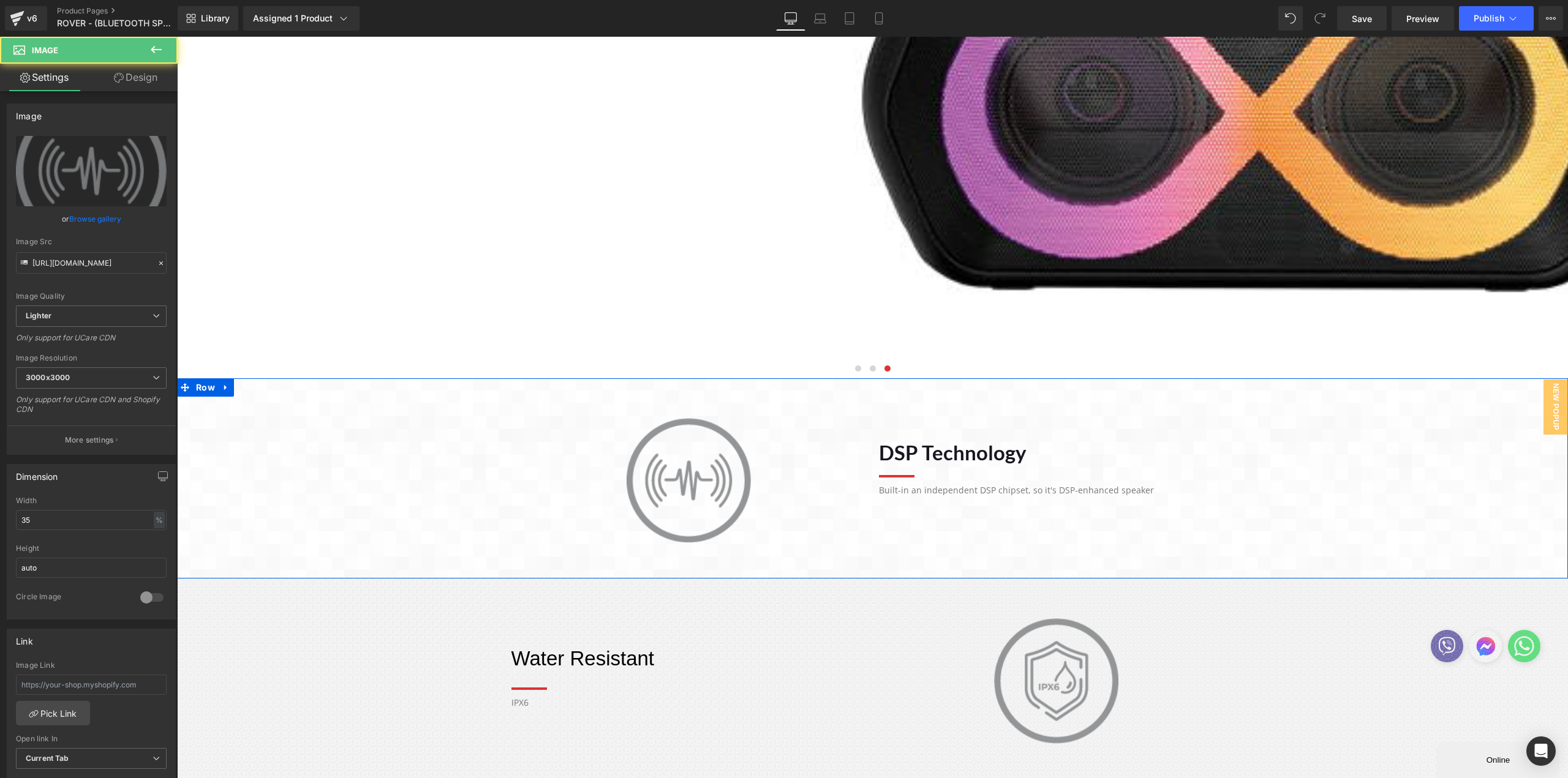
scroll to position [734, 0]
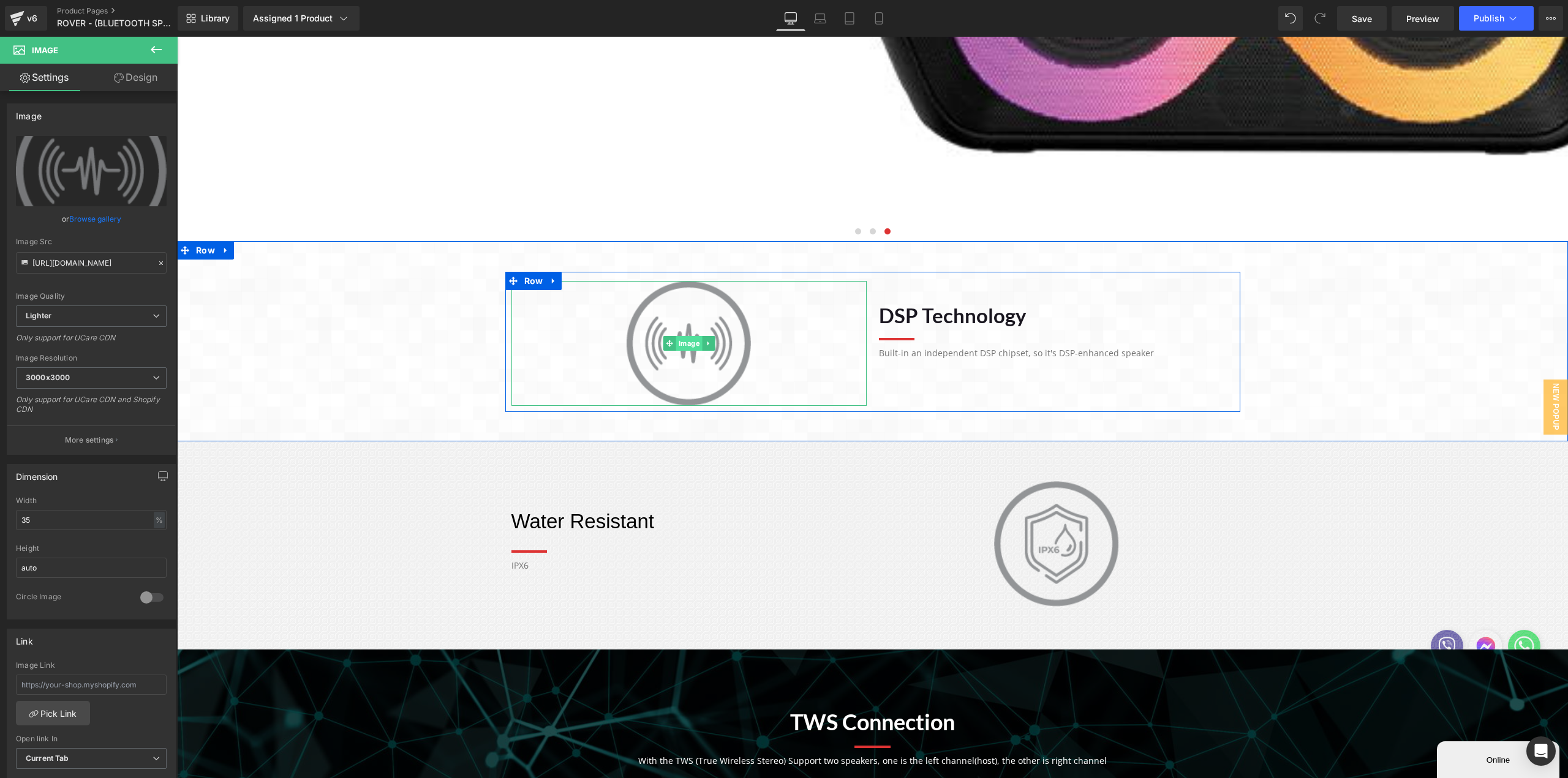
click at [693, 344] on link "Image" at bounding box center [682, 343] width 39 height 15
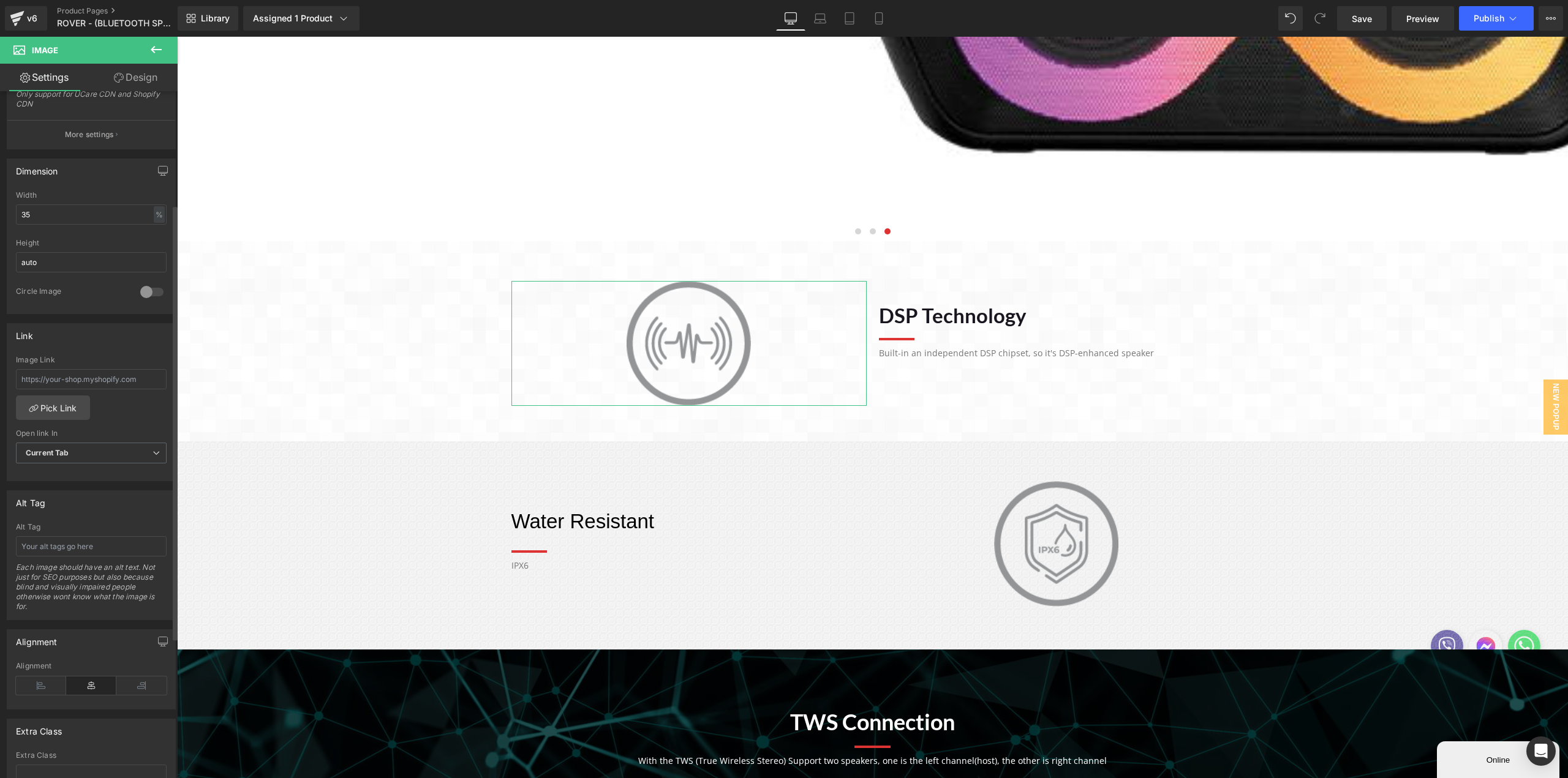
scroll to position [306, 0]
click at [47, 683] on icon at bounding box center [41, 685] width 50 height 18
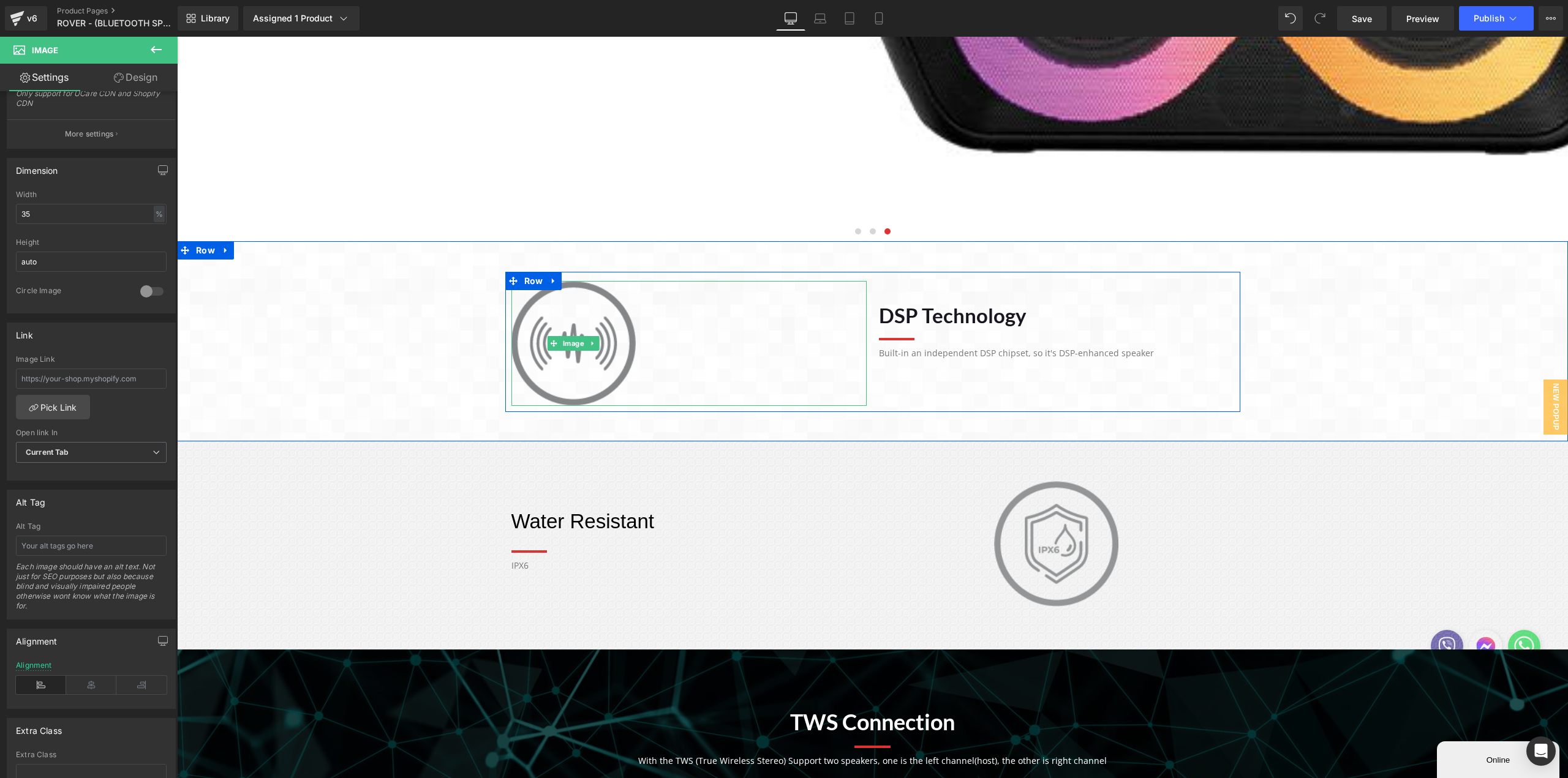
click at [568, 351] on img at bounding box center [573, 344] width 124 height 125
click at [564, 347] on div "Image" at bounding box center [689, 344] width 355 height 125
click at [560, 343] on div "Image" at bounding box center [689, 344] width 355 height 125
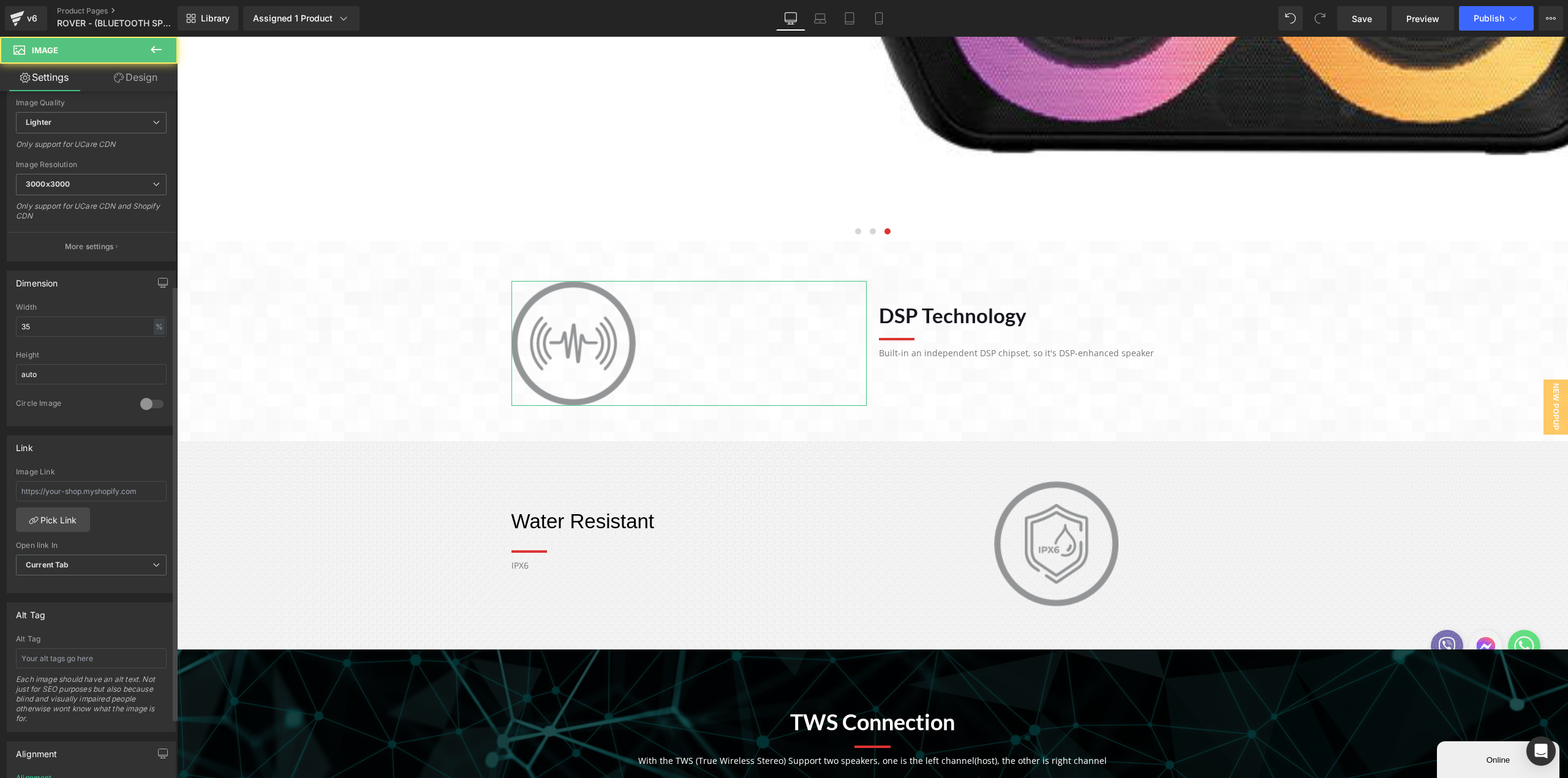
scroll to position [0, 0]
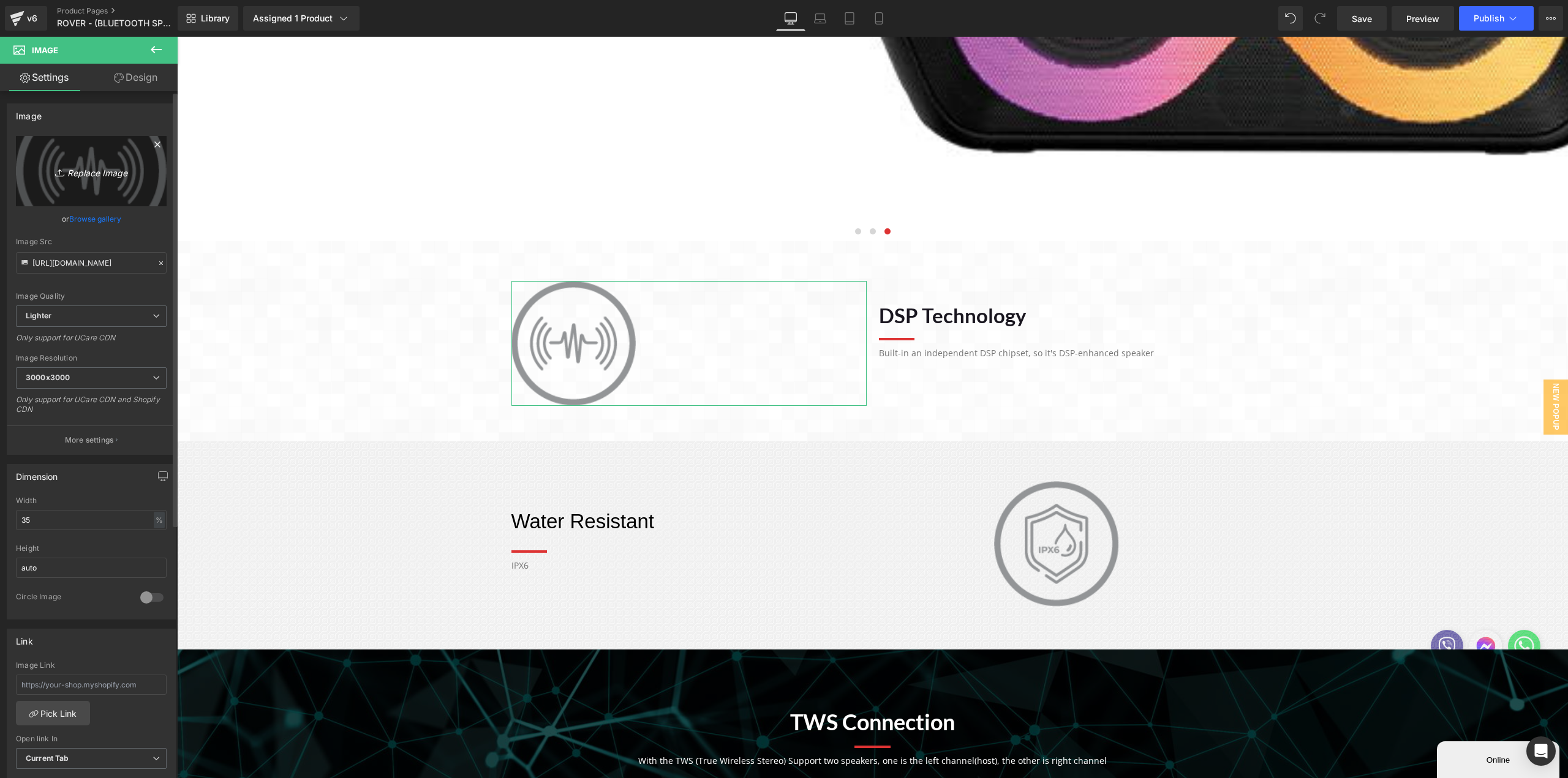
click at [82, 177] on icon "Replace Image" at bounding box center [91, 171] width 98 height 16
type input "C:\fakepath\9 HOURS.png"
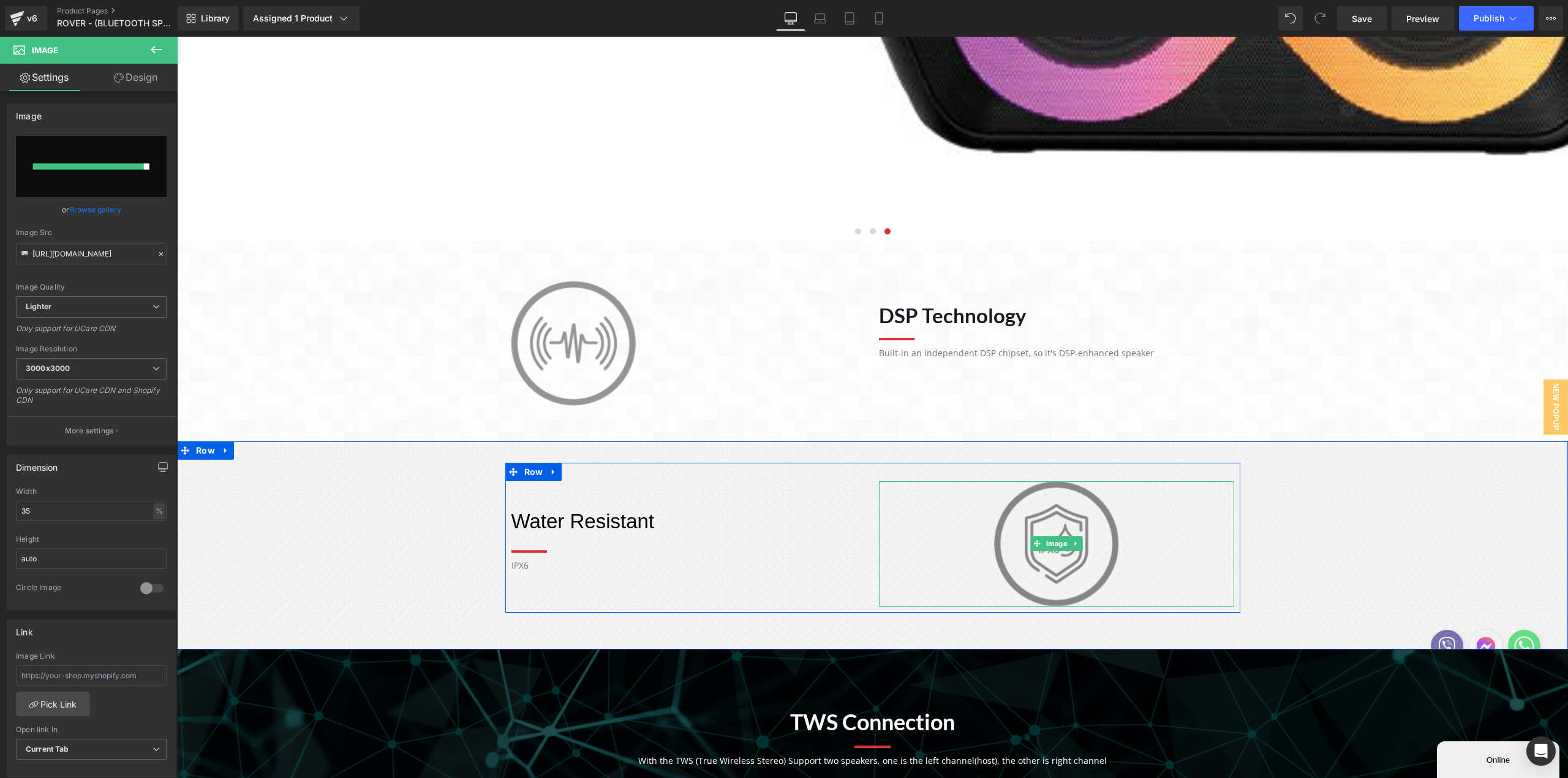
type input "[URL][DOMAIN_NAME]"
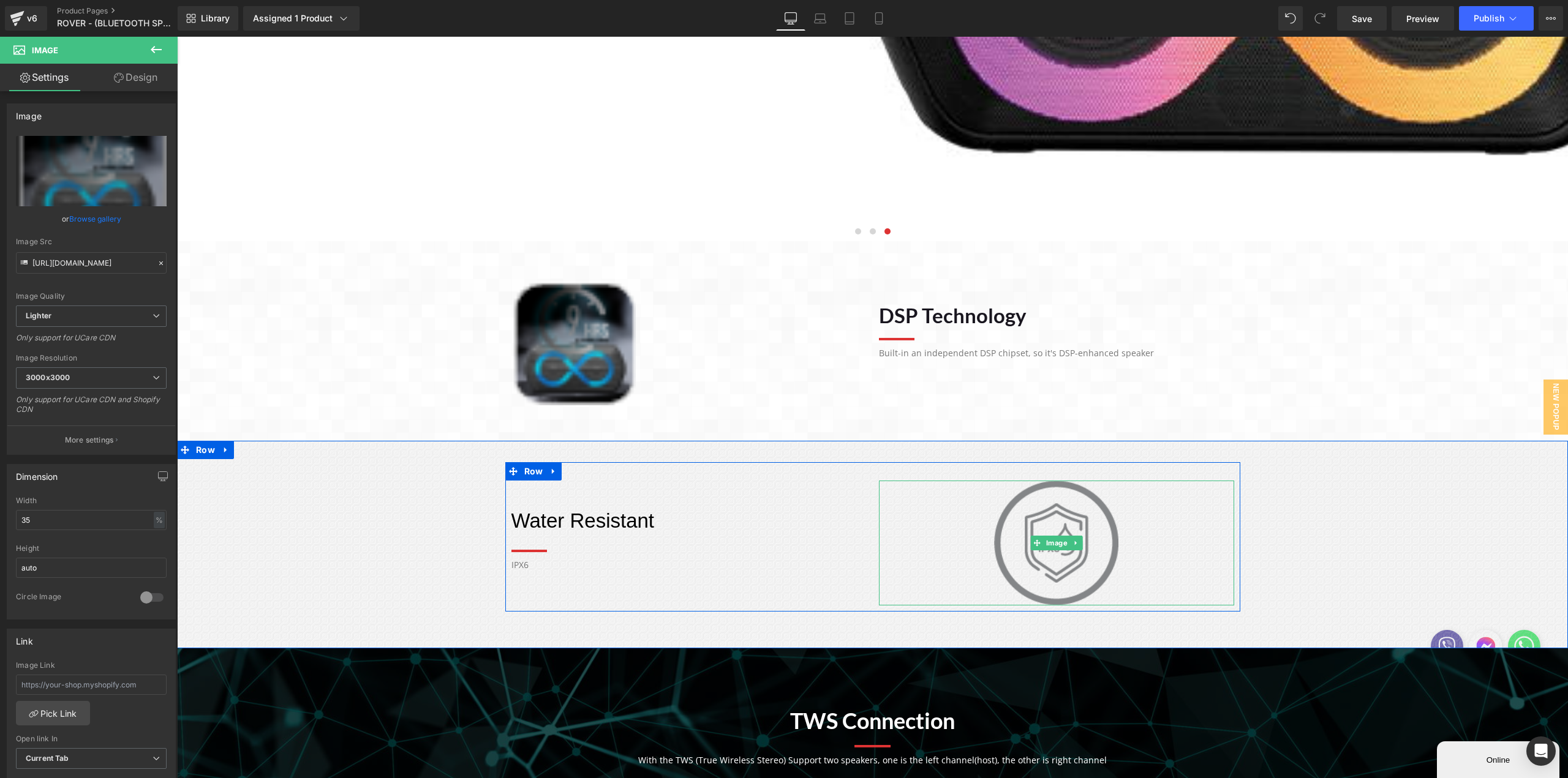
click at [1053, 541] on div "Image" at bounding box center [1057, 543] width 355 height 125
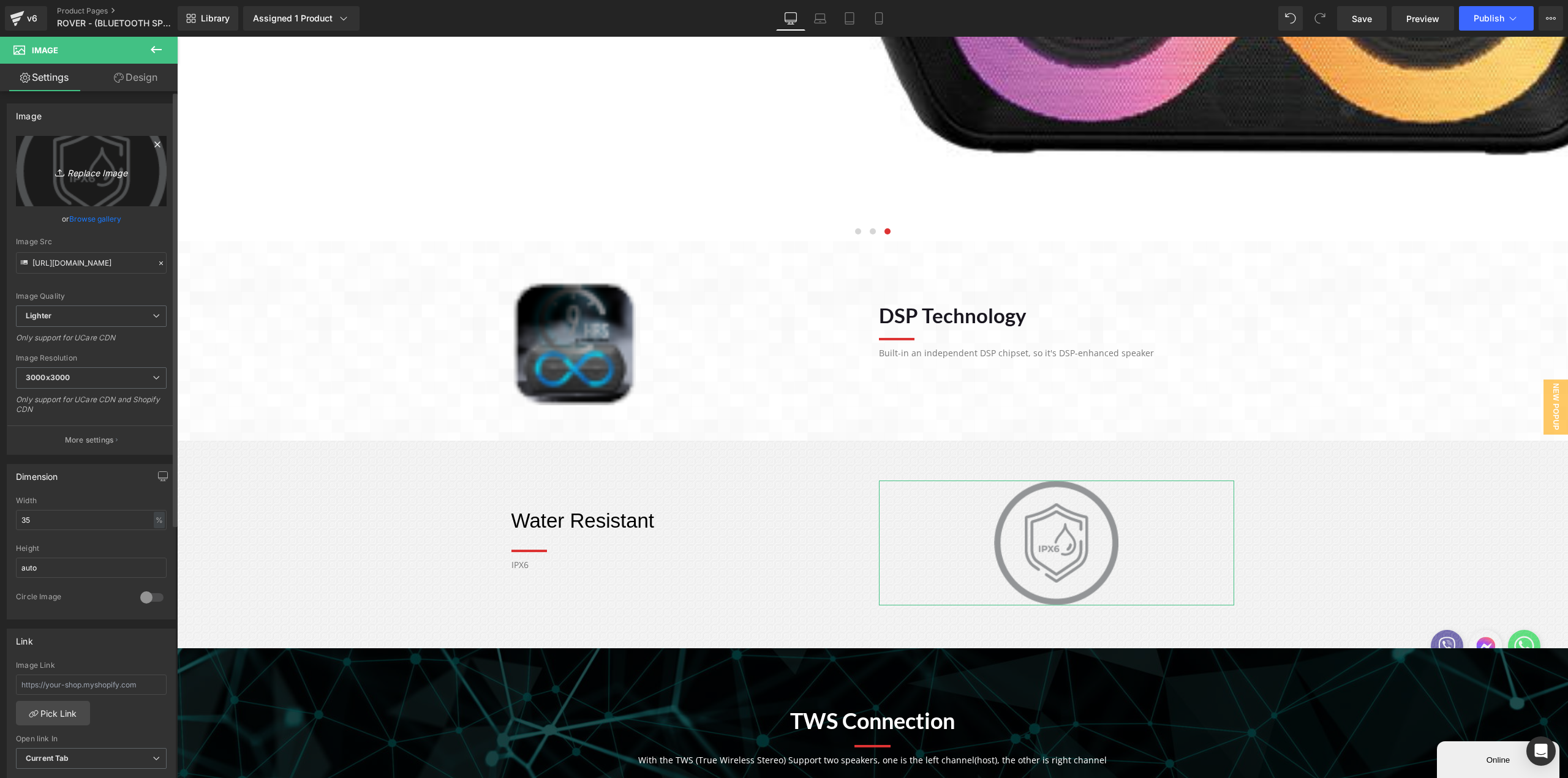
click at [80, 158] on link "Replace Image" at bounding box center [92, 171] width 151 height 70
type input "C:\fakepath\ADVENTURE BUDDY.png"
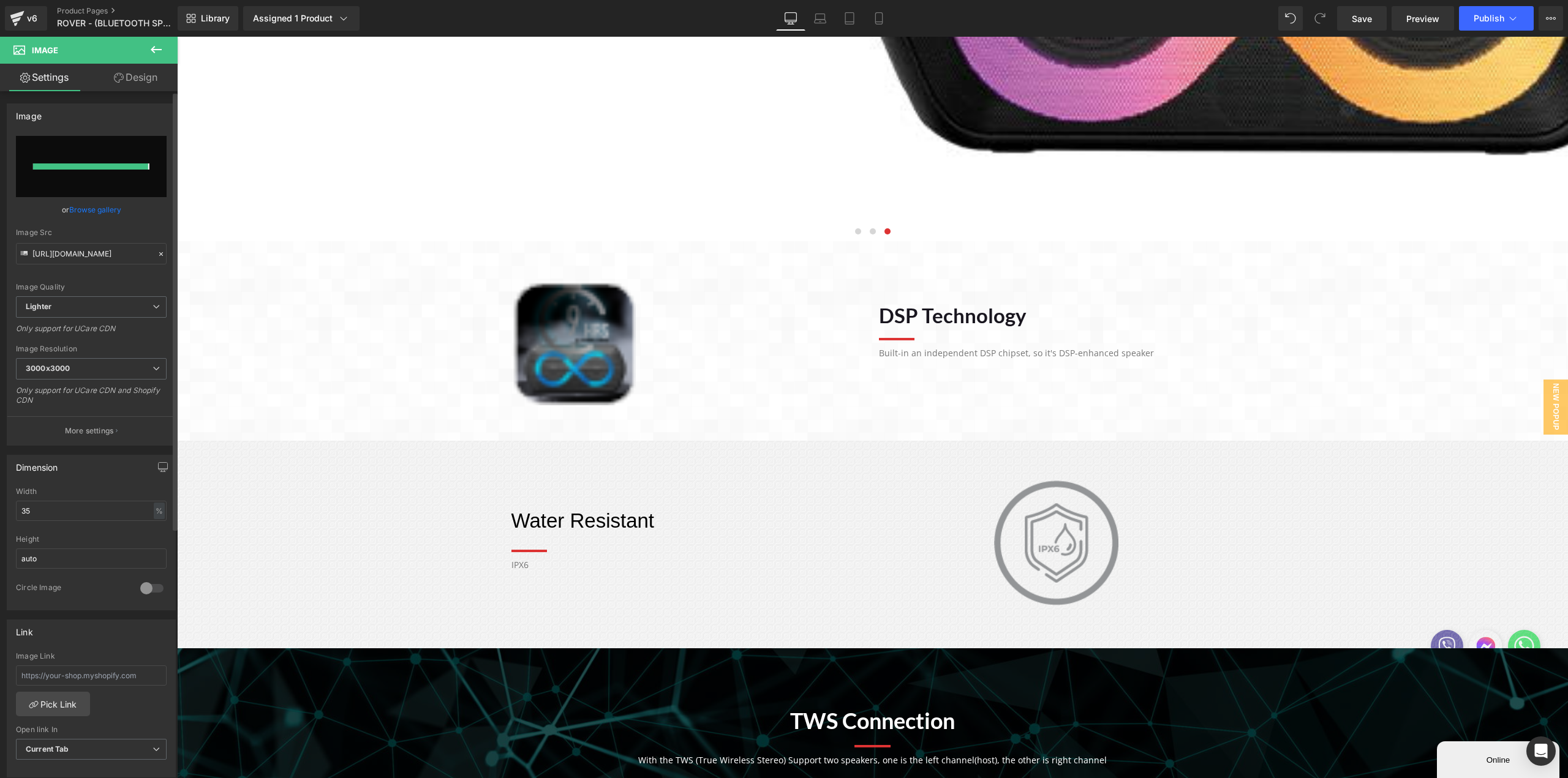
type input "[URL][DOMAIN_NAME]"
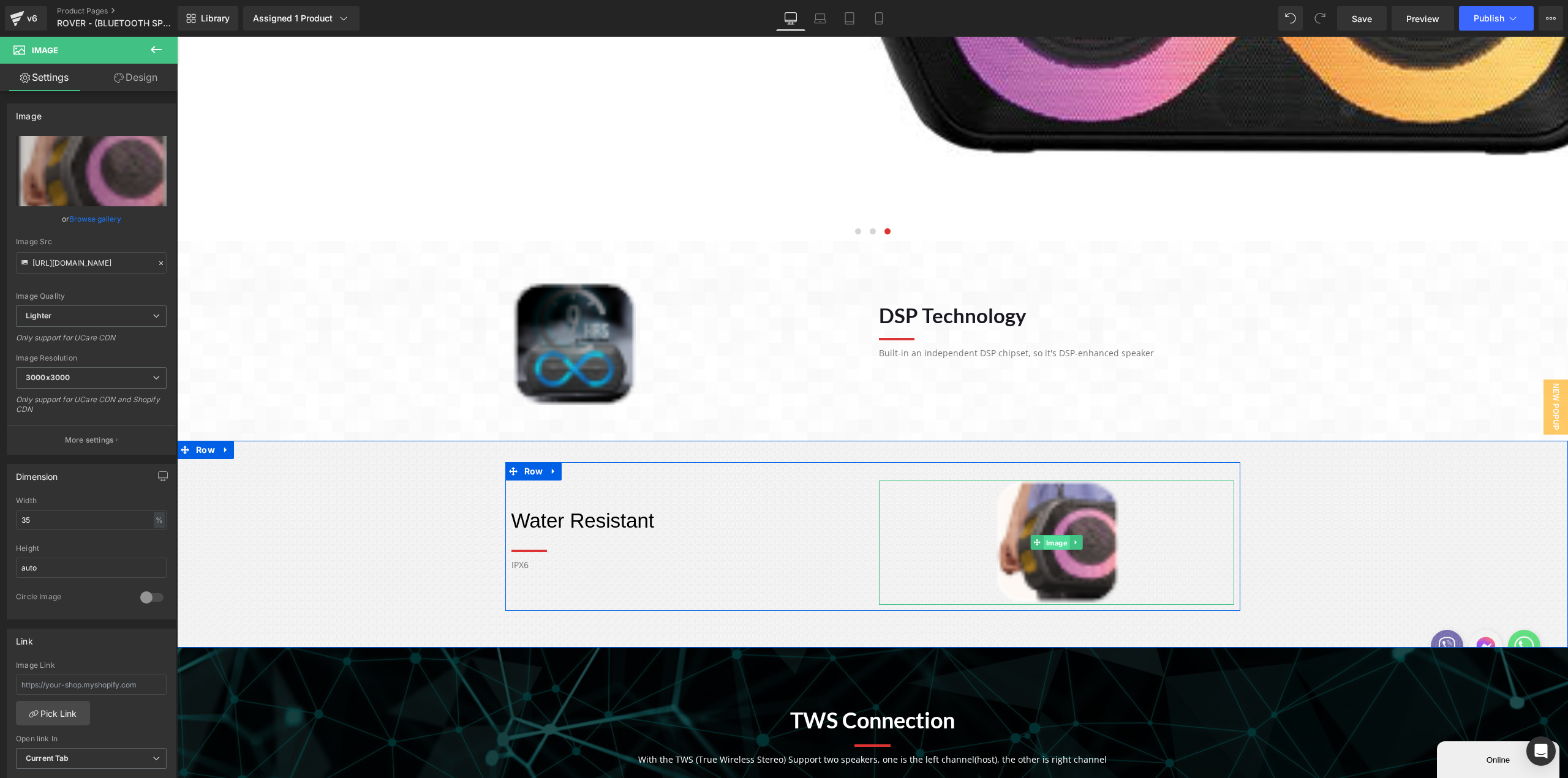
click at [1048, 540] on span "Image" at bounding box center [1056, 543] width 27 height 15
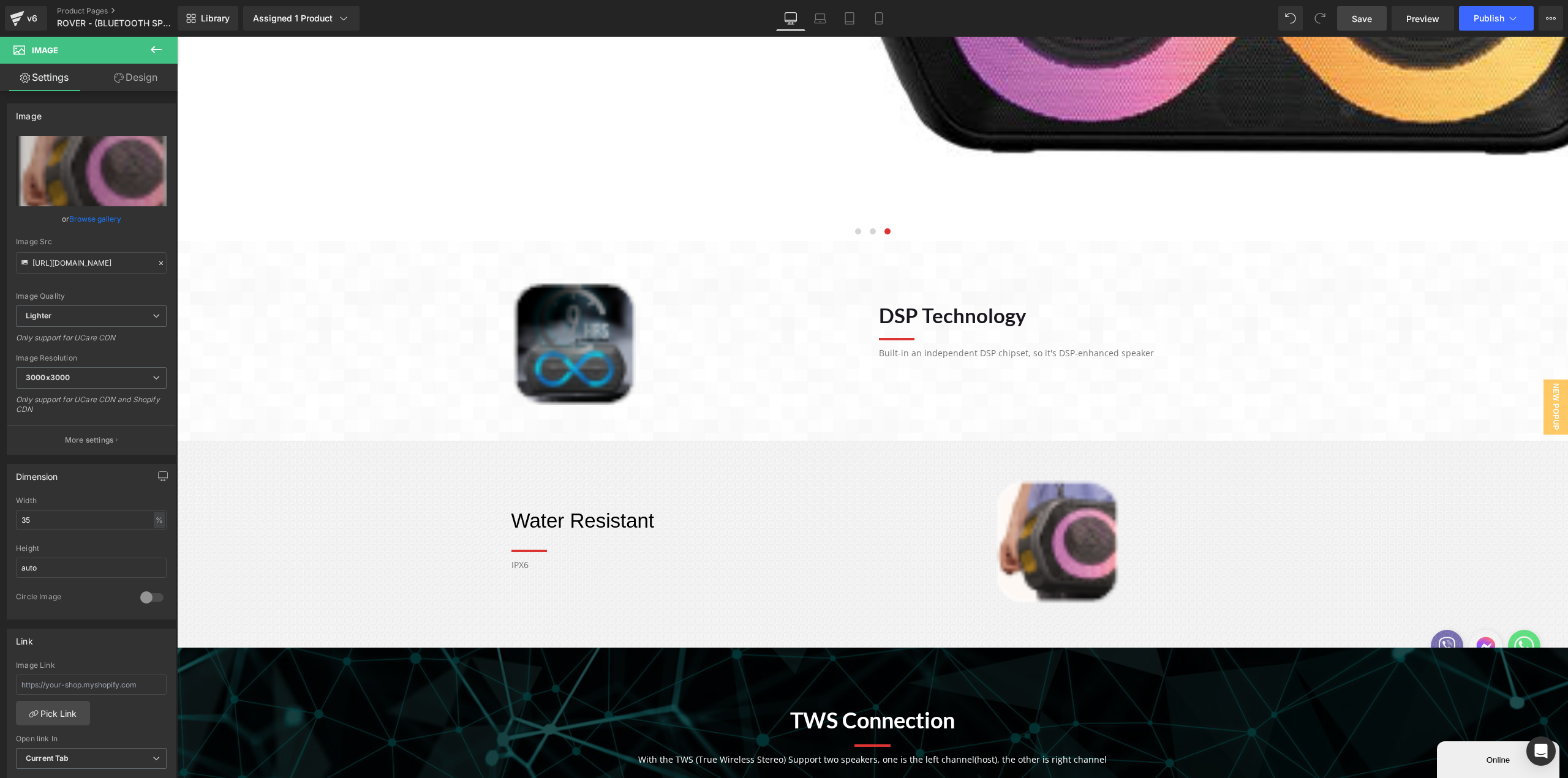
click at [1357, 21] on span "Save" at bounding box center [1361, 19] width 20 height 13
click at [1415, 22] on span "Preview" at bounding box center [1422, 19] width 33 height 13
